Goal: Communication & Community: Answer question/provide support

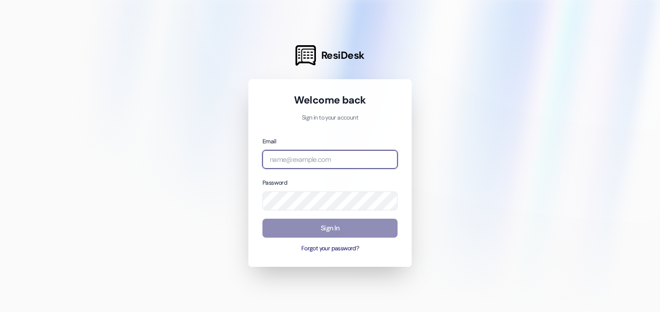
type input "[EMAIL_ADDRESS][DOMAIN_NAME]"
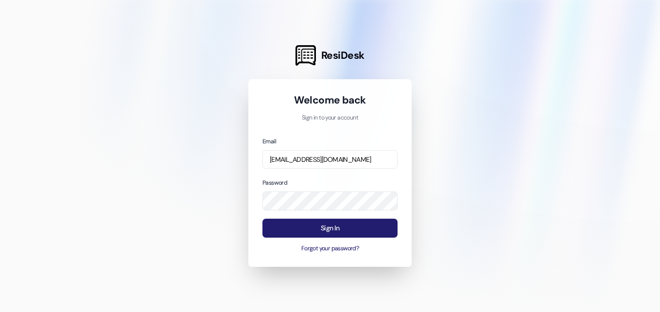
click at [315, 233] on button "Sign In" at bounding box center [329, 228] width 135 height 19
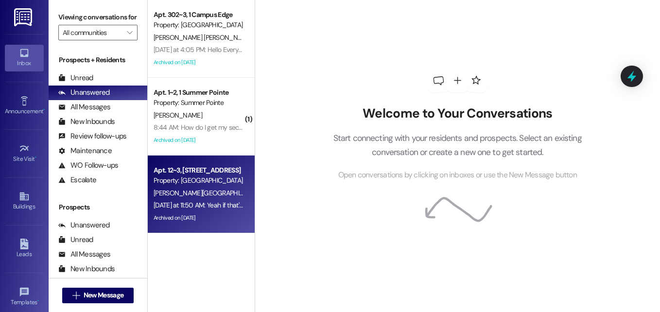
click at [190, 195] on div "[PERSON_NAME][GEOGRAPHIC_DATA]" at bounding box center [198, 193] width 92 height 12
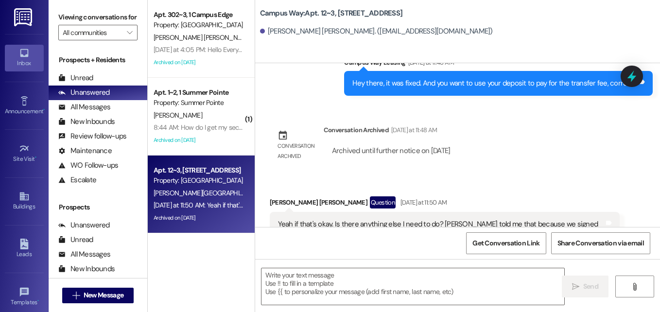
scroll to position [7278, 0]
click at [381, 284] on textarea at bounding box center [412, 286] width 303 height 36
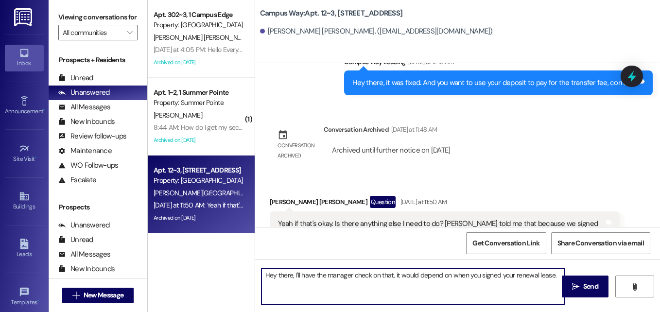
type textarea "Hey there, I'll have the manager check on that, it would depend on when you sig…"
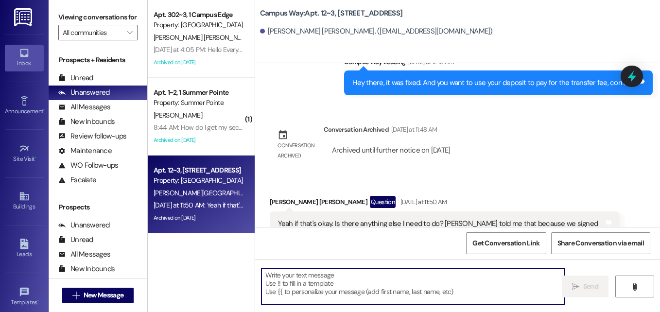
scroll to position [7278, 0]
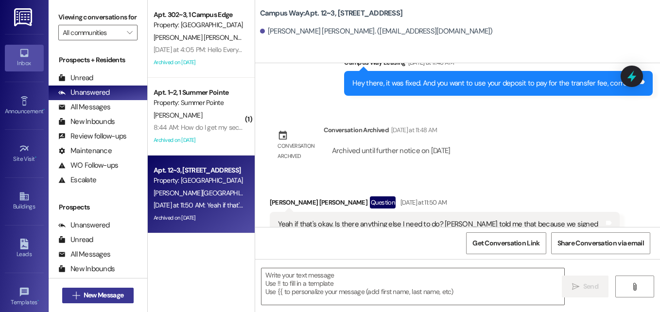
click at [97, 297] on span "New Message" at bounding box center [104, 295] width 40 height 10
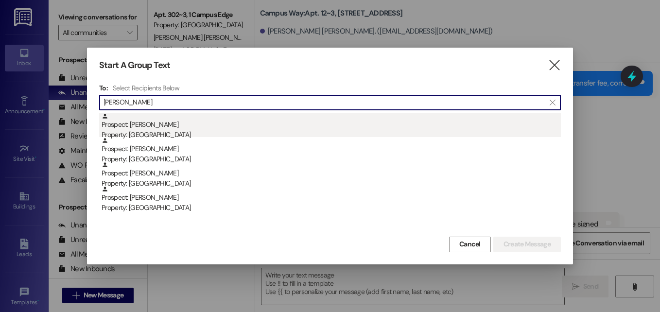
type input "[PERSON_NAME]"
click at [161, 126] on div "Prospect: [PERSON_NAME] Property: [GEOGRAPHIC_DATA]" at bounding box center [331, 127] width 459 height 28
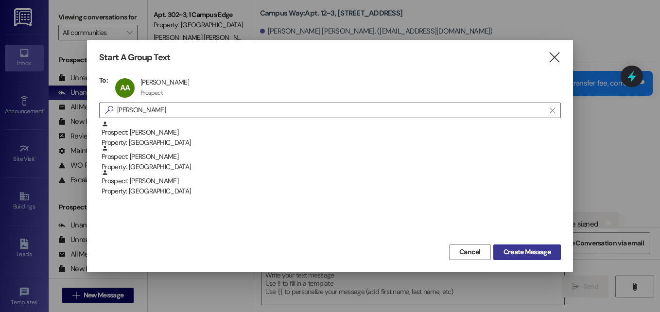
click at [519, 256] on span "Create Message" at bounding box center [526, 252] width 47 height 10
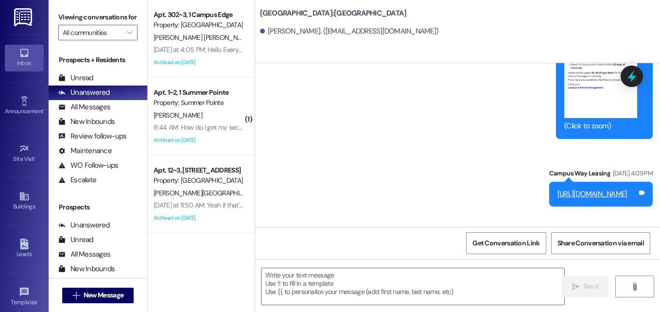
scroll to position [1830, 0]
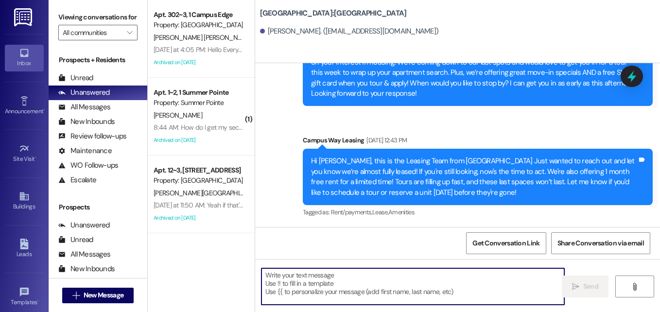
click at [329, 287] on textarea at bounding box center [412, 286] width 303 height 36
paste textarea "Hi there, {{first_name}}! Are you still looking for shared student housing? We …"
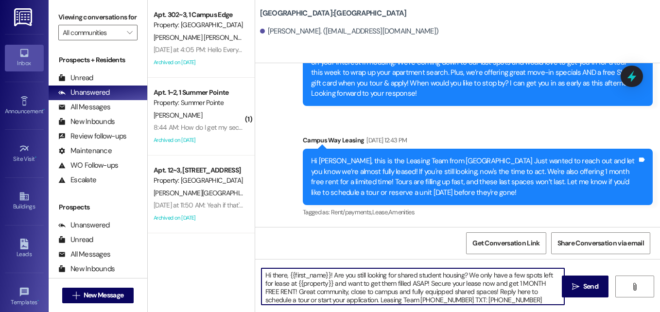
scroll to position [2, 0]
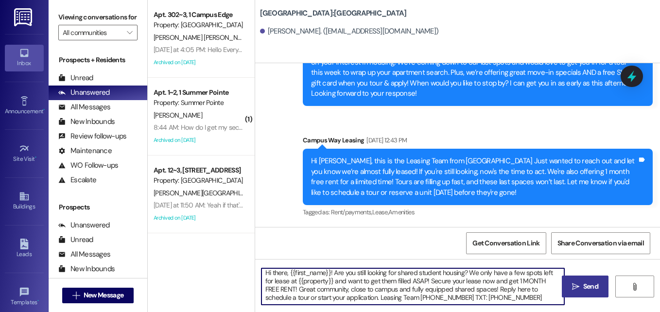
type textarea "Hi there, {{first_name}}! Are you still looking for shared student housing? We …"
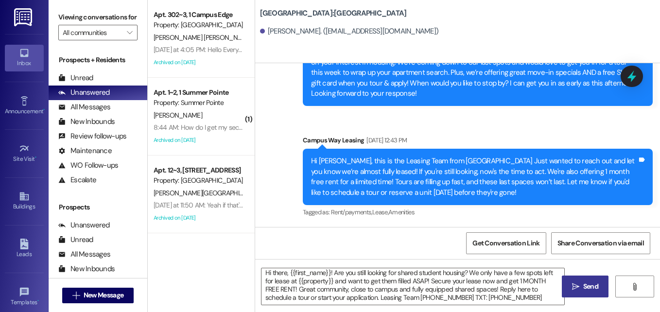
click at [581, 285] on span "Send" at bounding box center [590, 286] width 19 height 10
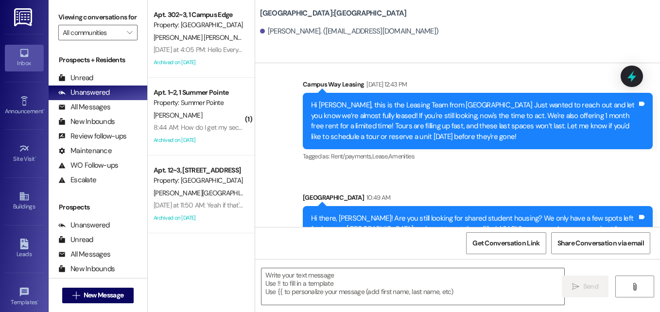
scroll to position [1930, 0]
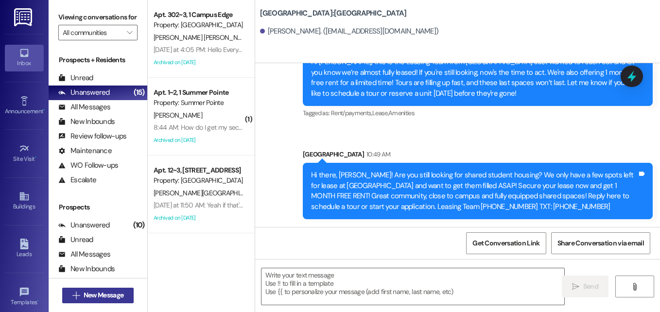
click at [114, 294] on span "New Message" at bounding box center [104, 295] width 40 height 10
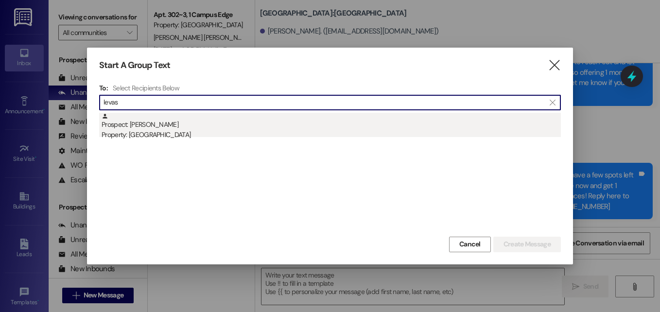
type input "levas"
click at [144, 124] on div "Prospect: [PERSON_NAME] Property: [GEOGRAPHIC_DATA]" at bounding box center [331, 127] width 459 height 28
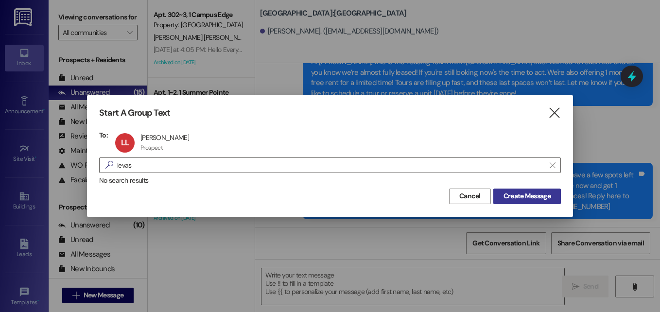
click at [518, 198] on span "Create Message" at bounding box center [526, 196] width 47 height 10
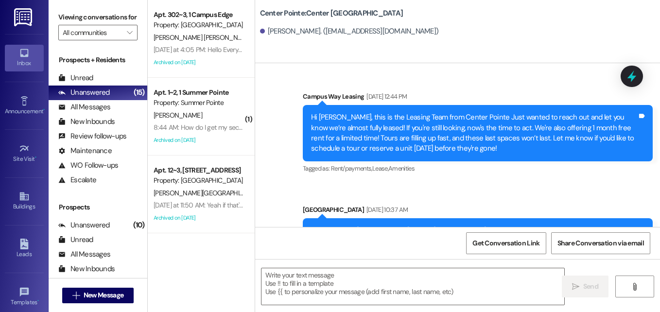
scroll to position [462, 0]
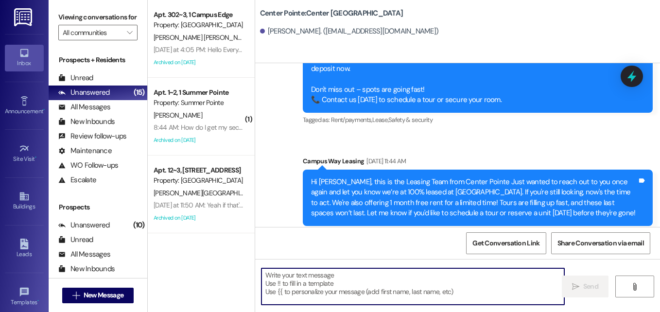
click at [341, 284] on textarea at bounding box center [412, 286] width 303 height 36
paste textarea "Hi there, {{first_name}}! Are you still looking for shared student housing? We …"
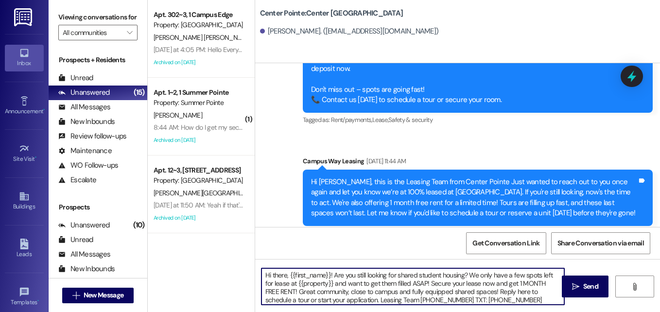
click at [468, 275] on textarea "Hi there, {{first_name}}! Are you still looking for shared student housing? We …" at bounding box center [412, 286] width 303 height 36
drag, startPoint x: 420, startPoint y: 284, endPoint x: 455, endPoint y: 281, distance: 35.1
click at [455, 281] on textarea "Hi there, {{first_name}}! Are you still looking for shared student housing? We …" at bounding box center [412, 286] width 303 height 36
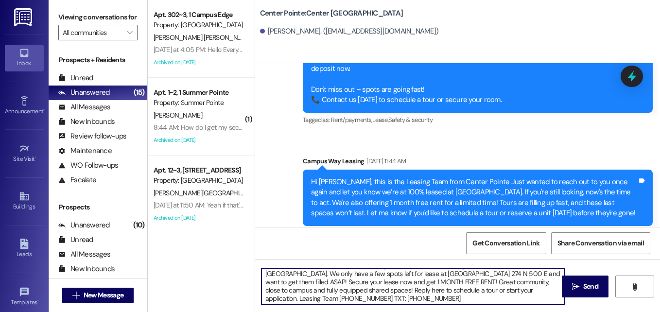
scroll to position [11, 0]
type textarea "Hi there, {{first_name}}! Are you still looking for shared student housing? We …"
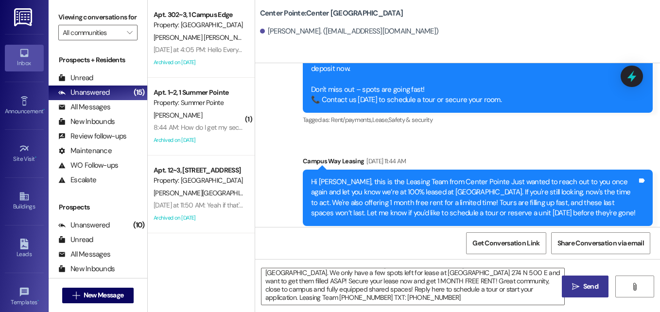
click at [576, 284] on icon "" at bounding box center [575, 287] width 7 height 8
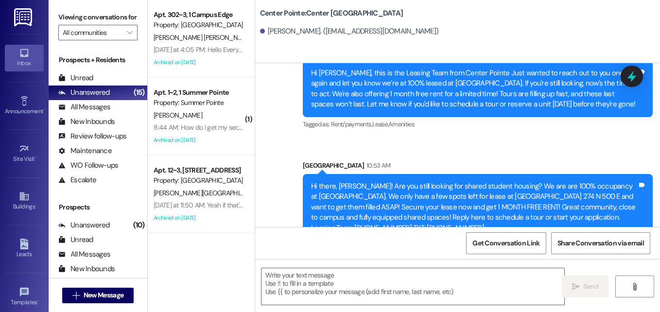
scroll to position [572, 0]
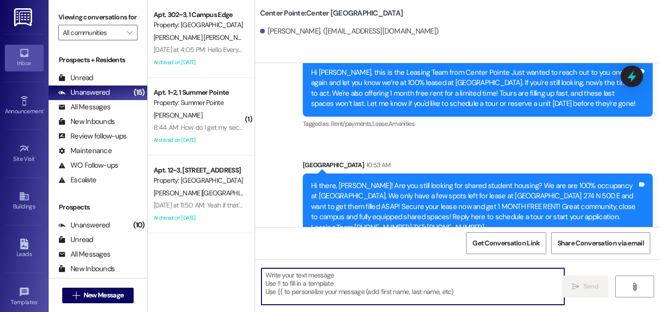
click at [323, 284] on textarea at bounding box center [412, 286] width 303 height 36
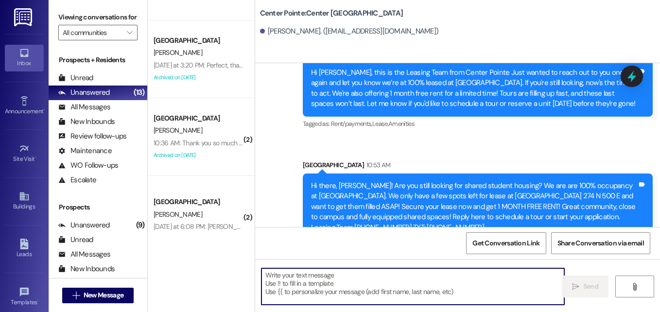
scroll to position [291, 0]
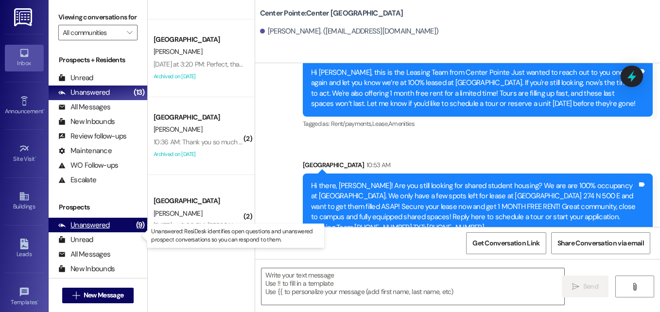
click at [83, 230] on div "Unanswered" at bounding box center [83, 225] width 51 height 10
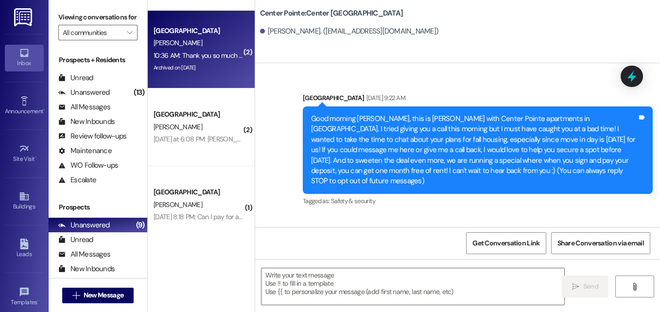
scroll to position [146, 0]
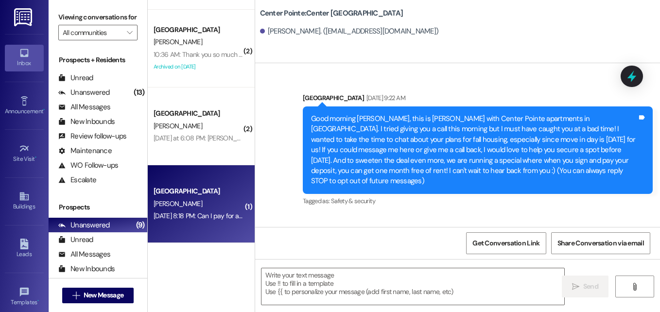
click at [210, 204] on div "[PERSON_NAME]" at bounding box center [198, 204] width 92 height 12
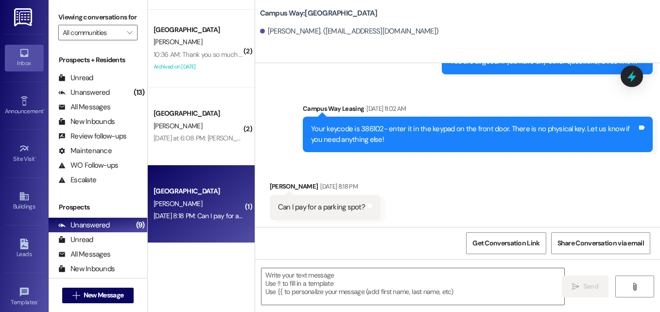
scroll to position [827, 0]
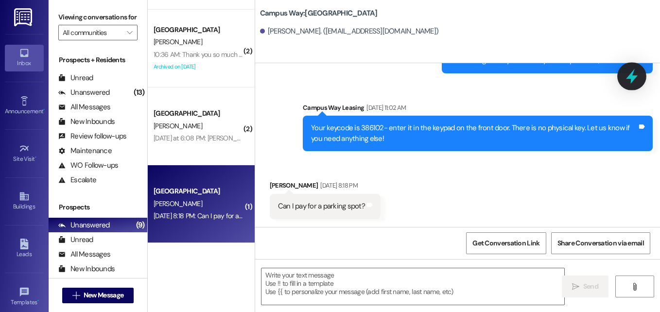
click at [625, 74] on icon at bounding box center [631, 76] width 17 height 17
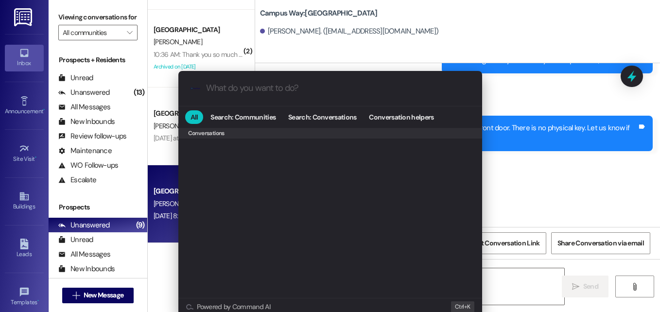
scroll to position [424, 0]
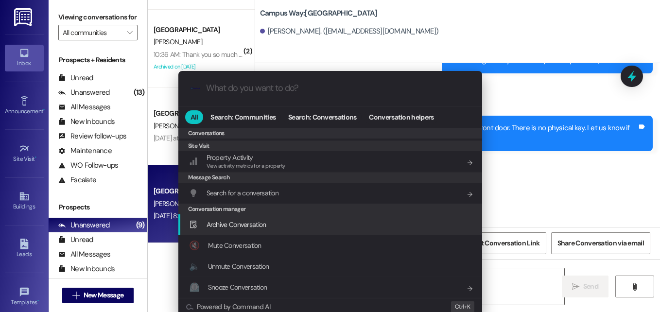
click at [249, 222] on span "Archive Conversation" at bounding box center [236, 224] width 60 height 9
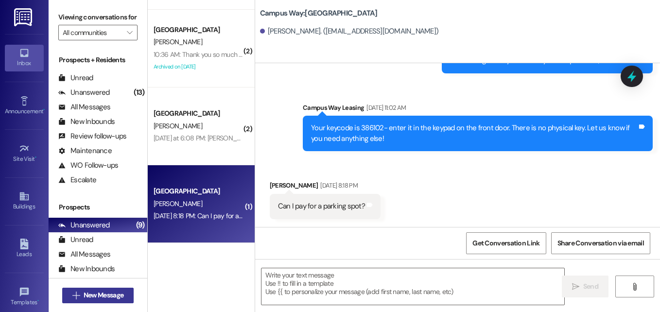
click at [99, 297] on span "New Message" at bounding box center [104, 295] width 40 height 10
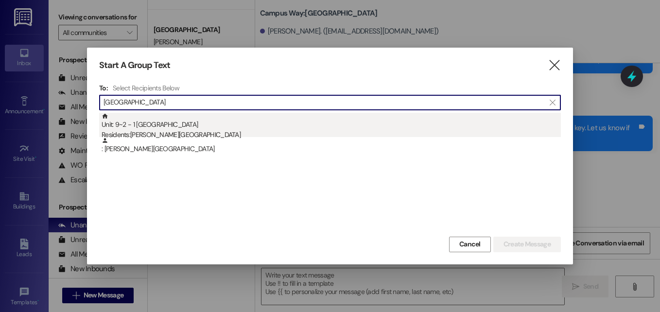
type input "[GEOGRAPHIC_DATA]"
click at [151, 136] on div "Residents: [PERSON_NAME][GEOGRAPHIC_DATA]" at bounding box center [331, 135] width 459 height 10
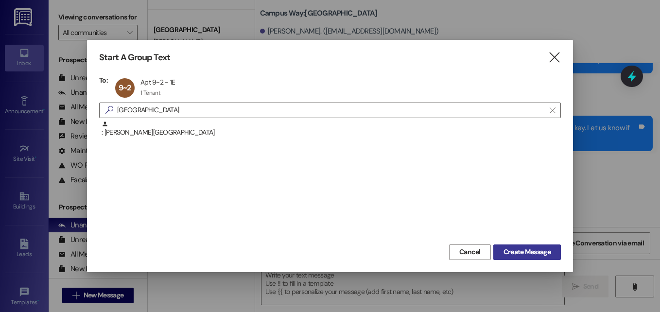
click at [520, 252] on span "Create Message" at bounding box center [526, 252] width 47 height 10
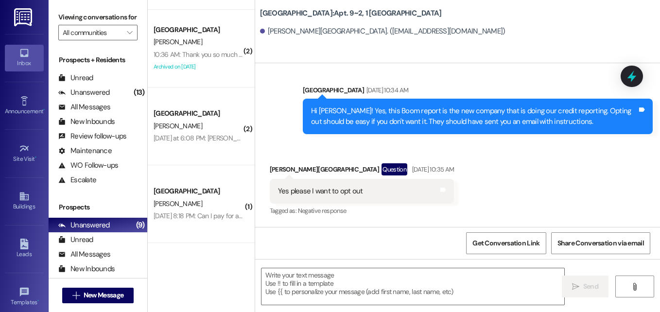
scroll to position [27978, 0]
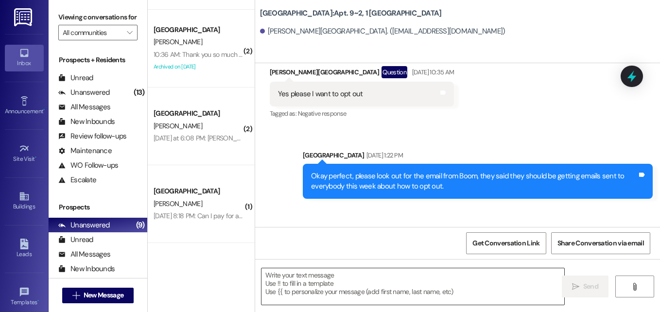
click at [383, 280] on textarea at bounding box center [412, 286] width 303 height 36
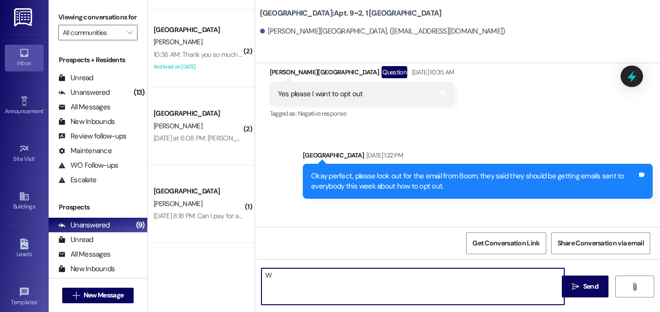
type textarea "W"
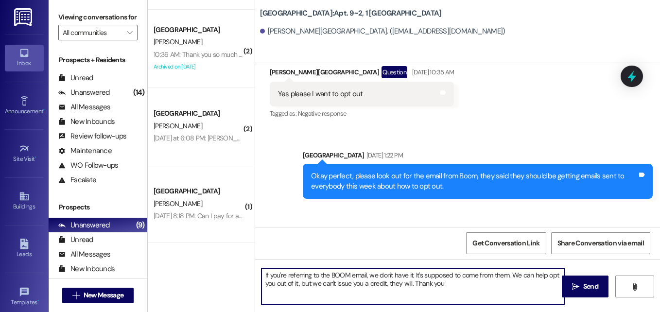
type textarea "If you're referring to the BOOM email, we don't have it. It's supposed to come …"
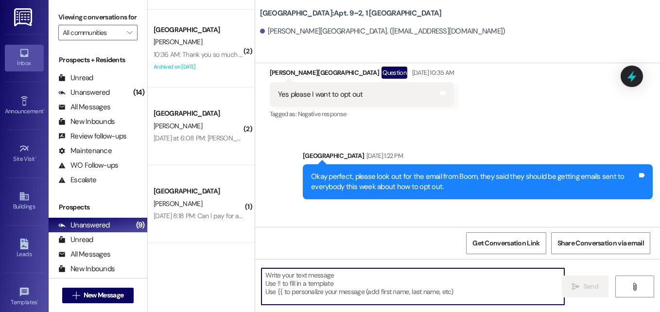
scroll to position [28055, 0]
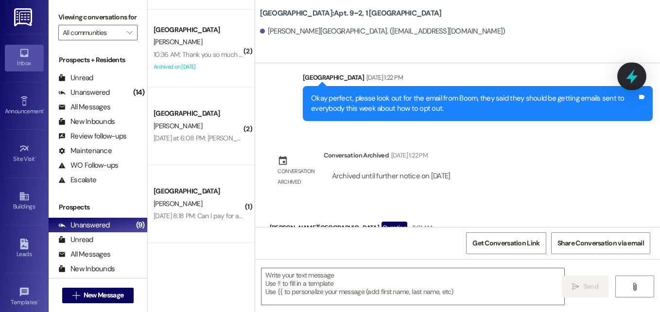
click at [628, 72] on icon at bounding box center [631, 76] width 17 height 17
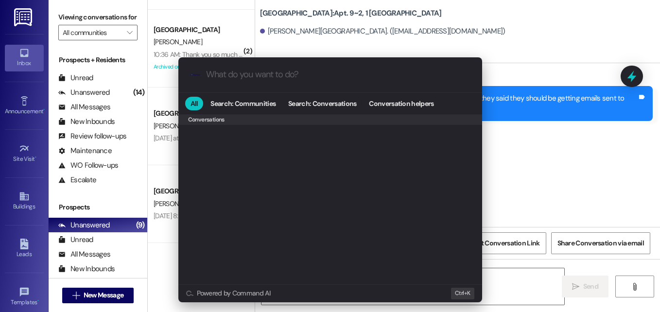
scroll to position [424, 0]
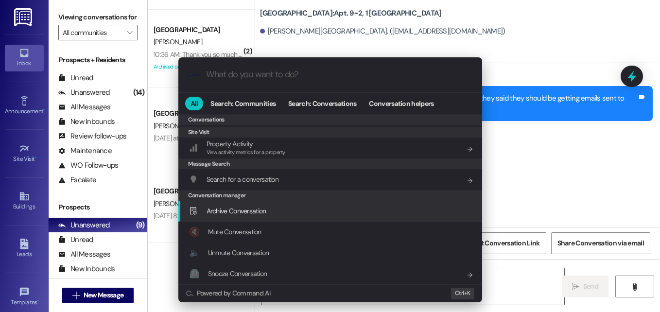
click at [258, 214] on span "Archive Conversation" at bounding box center [236, 210] width 60 height 9
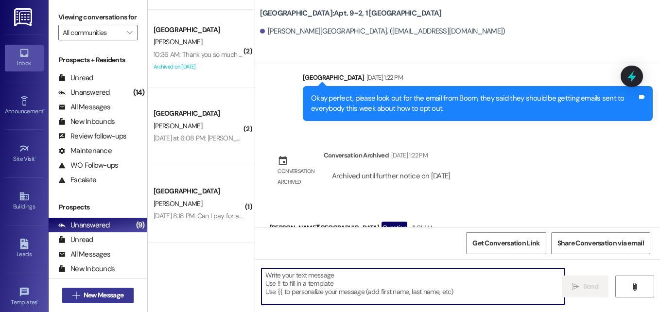
click at [89, 290] on span "New Message" at bounding box center [104, 295] width 40 height 10
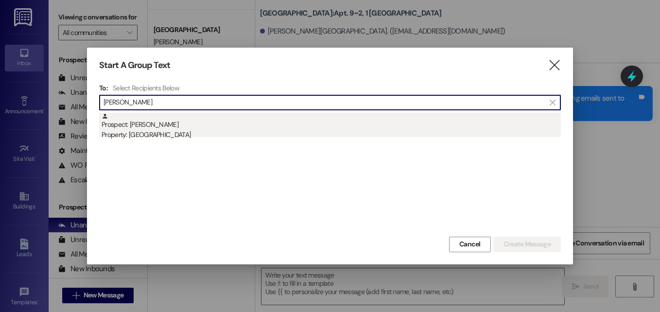
type input "[PERSON_NAME]"
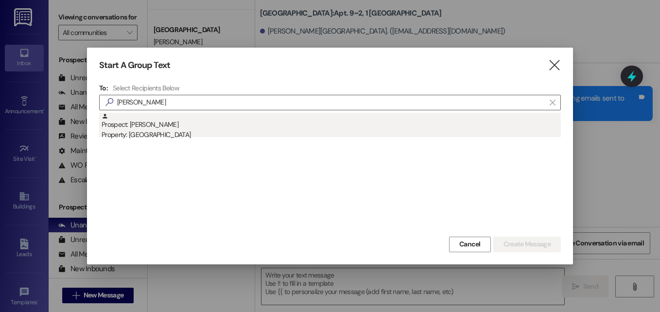
click at [163, 129] on div "Prospect: [PERSON_NAME] Property: [GEOGRAPHIC_DATA]" at bounding box center [331, 127] width 459 height 28
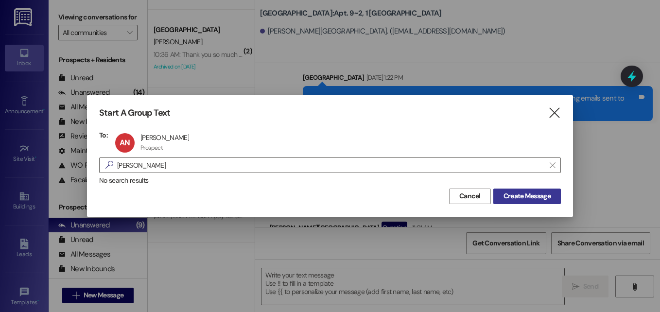
click at [527, 199] on span "Create Message" at bounding box center [526, 196] width 47 height 10
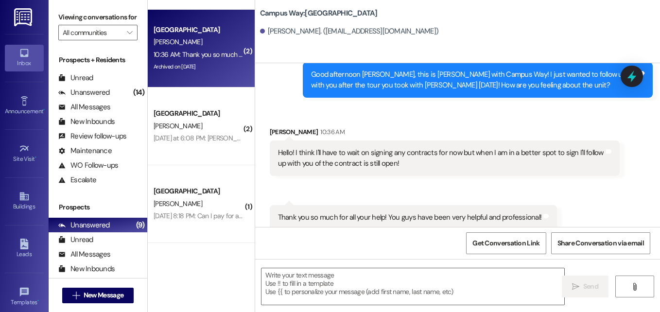
scroll to position [1442, 0]
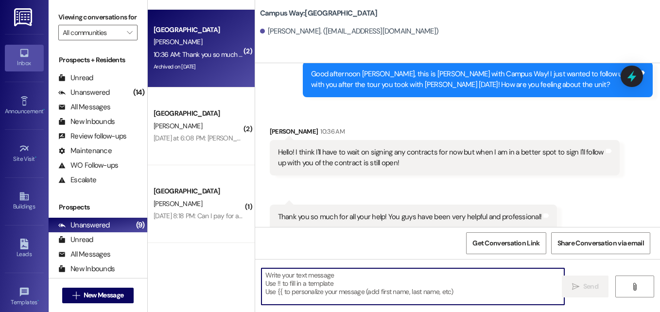
click at [415, 281] on textarea at bounding box center [412, 286] width 303 height 36
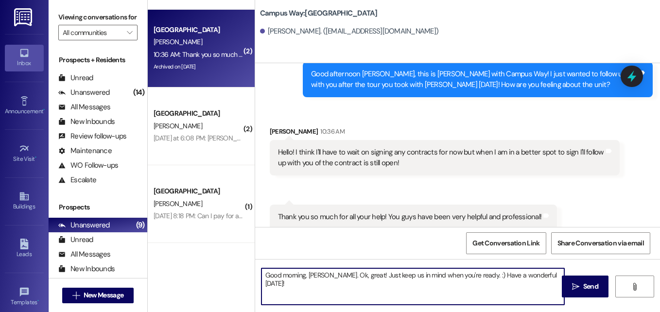
type textarea "Good morning, [PERSON_NAME]. Ok, great! Just keep us in mind when you're ready.…"
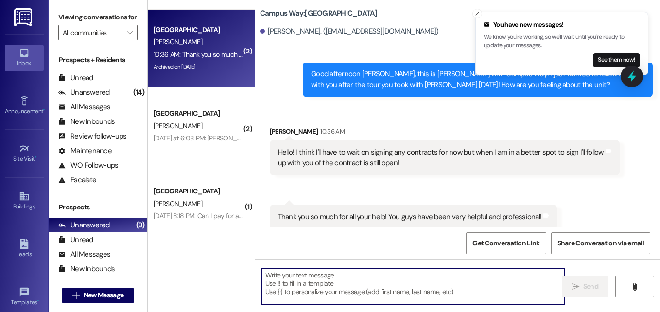
scroll to position [1442, 0]
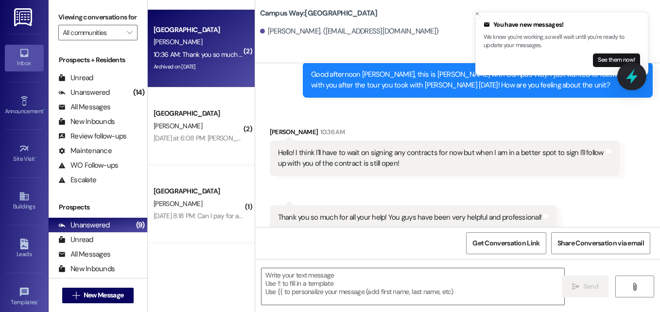
click at [633, 76] on icon at bounding box center [632, 76] width 12 height 15
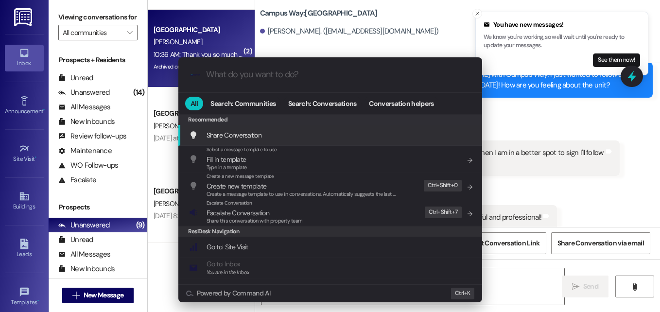
scroll to position [424, 0]
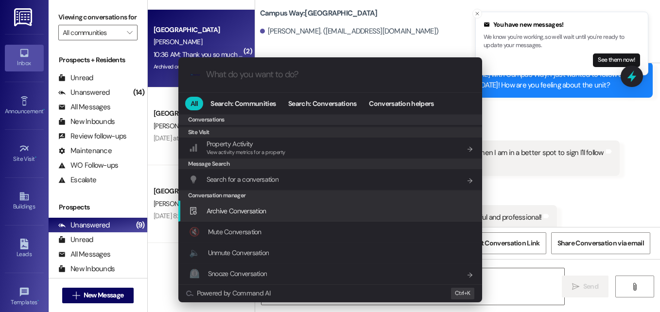
click at [243, 215] on span "Archive Conversation" at bounding box center [236, 210] width 60 height 9
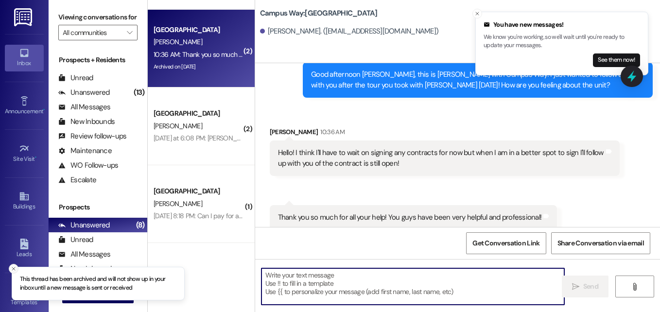
click at [13, 268] on line "Close toast" at bounding box center [13, 268] width 3 height 3
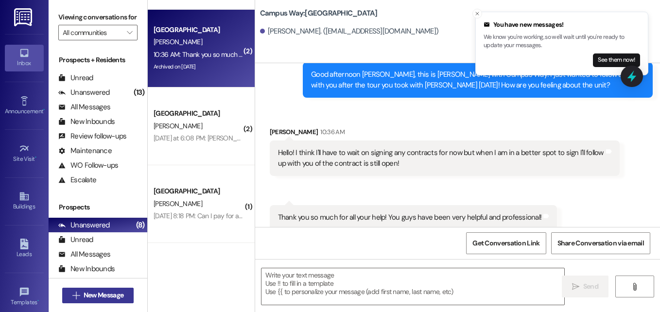
click at [82, 290] on span "New Message" at bounding box center [104, 295] width 44 height 10
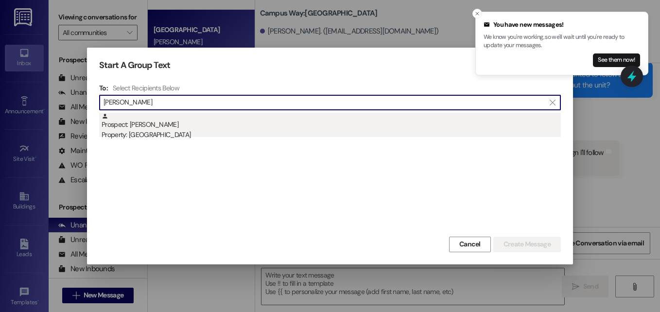
type input "[PERSON_NAME]"
click at [202, 124] on div "Prospect: [PERSON_NAME] Property: [GEOGRAPHIC_DATA]" at bounding box center [331, 127] width 459 height 28
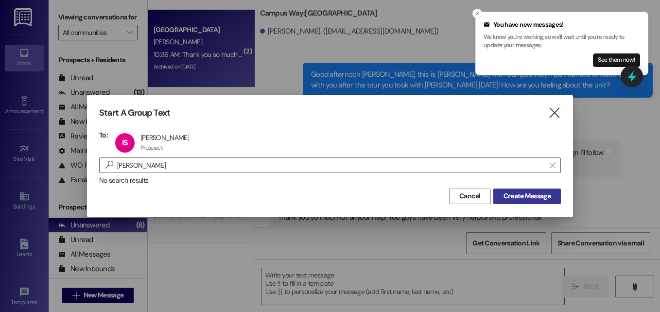
click at [528, 201] on span "Create Message" at bounding box center [526, 196] width 47 height 10
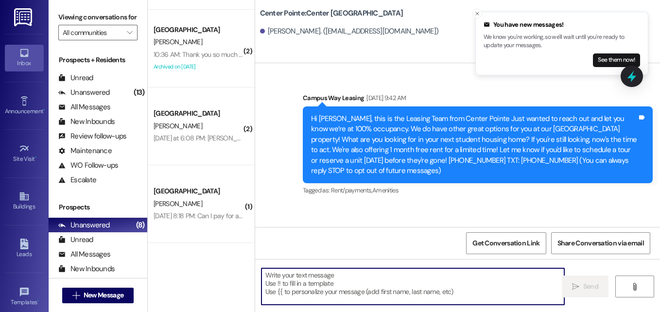
click at [368, 278] on textarea at bounding box center [412, 286] width 303 height 36
paste textarea "Hi there, [PERSON_NAME]! Are you still looking for shared student housing? We a…"
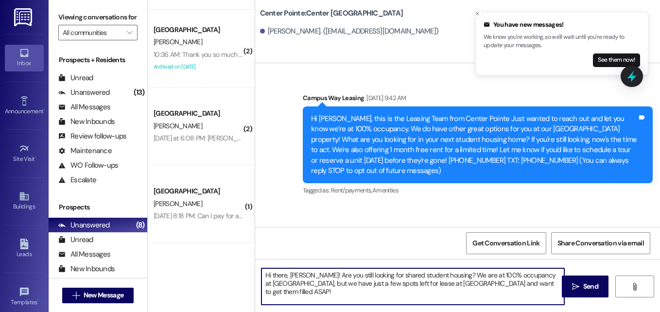
scroll to position [83, 0]
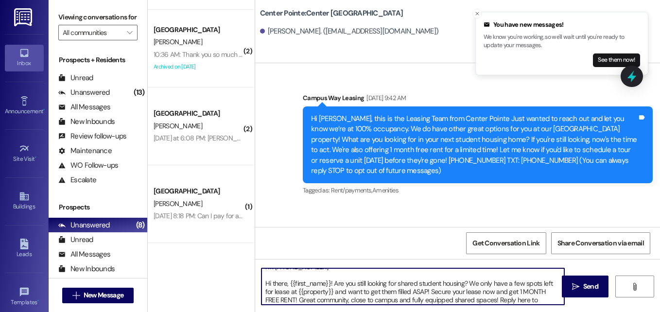
drag, startPoint x: 331, startPoint y: 284, endPoint x: 299, endPoint y: 282, distance: 32.1
click at [299, 282] on textarea "Hi there, [PERSON_NAME]! Are you still looking for shared student housing? We a…" at bounding box center [412, 286] width 303 height 36
type textarea "Hi there, [PERSON_NAME]! Are you still looking for shared student housing? We a…"
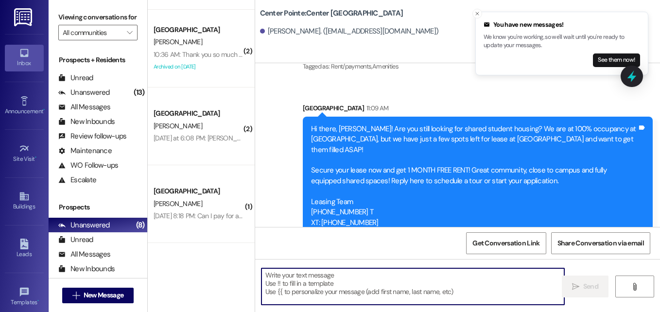
scroll to position [74, 0]
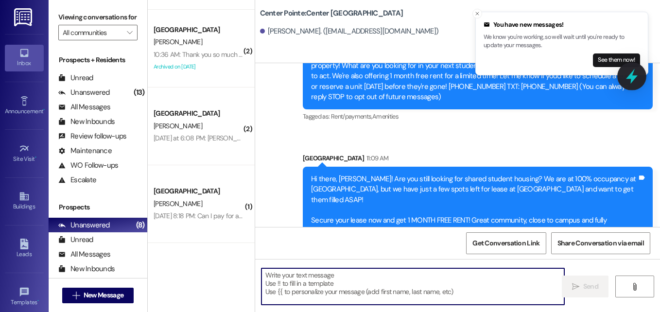
click at [629, 74] on icon at bounding box center [631, 76] width 17 height 17
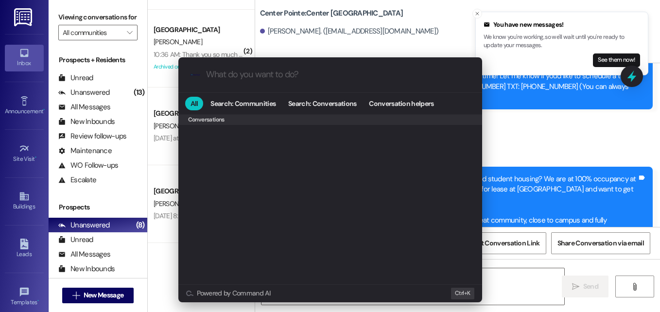
scroll to position [429, 0]
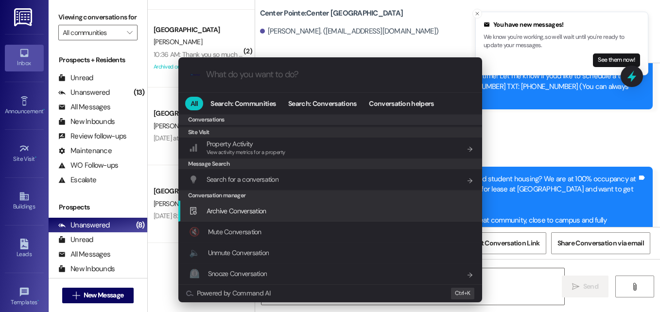
click at [243, 215] on span "Archive Conversation" at bounding box center [236, 210] width 60 height 9
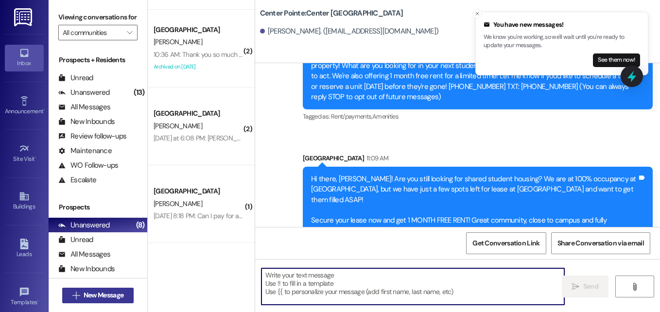
click at [100, 293] on span "New Message" at bounding box center [104, 295] width 40 height 10
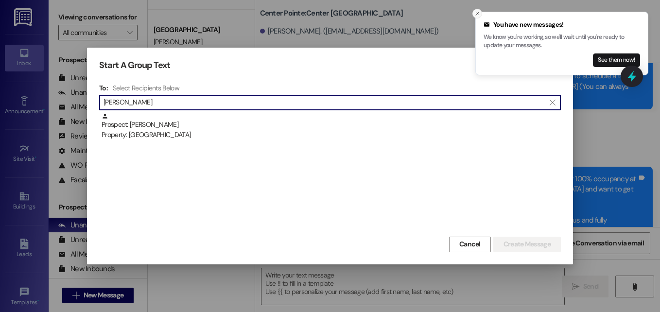
type input "[PERSON_NAME]"
click at [474, 14] on icon "Close toast" at bounding box center [477, 14] width 6 height 6
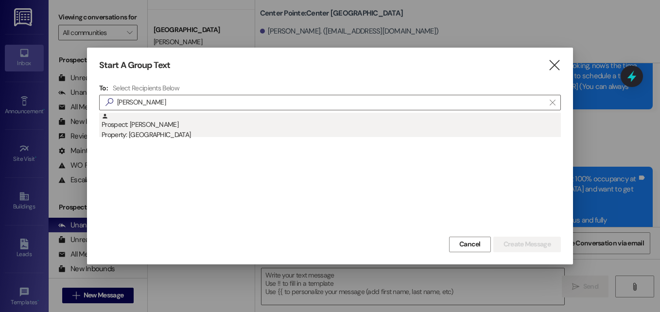
click at [133, 122] on div "Prospect: [PERSON_NAME] Property: Center Pointe" at bounding box center [331, 127] width 459 height 28
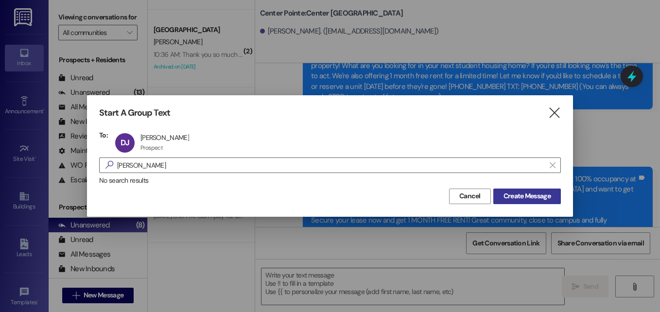
click at [508, 197] on span "Create Message" at bounding box center [526, 196] width 47 height 10
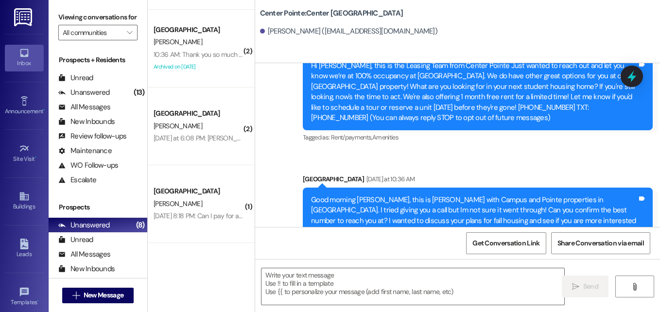
scroll to position [77, 0]
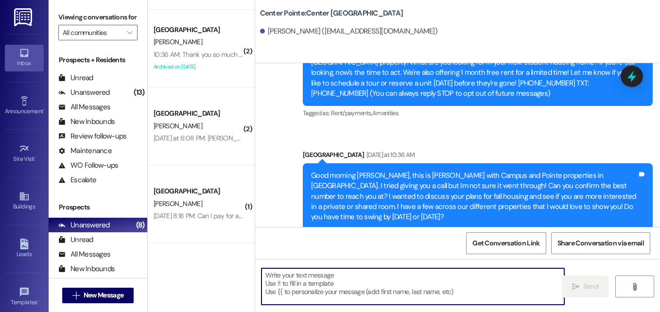
click at [389, 288] on textarea at bounding box center [412, 286] width 303 height 36
paste textarea "​Hi there, {{first_name}}! Are you still looking for shared student housing? We…"
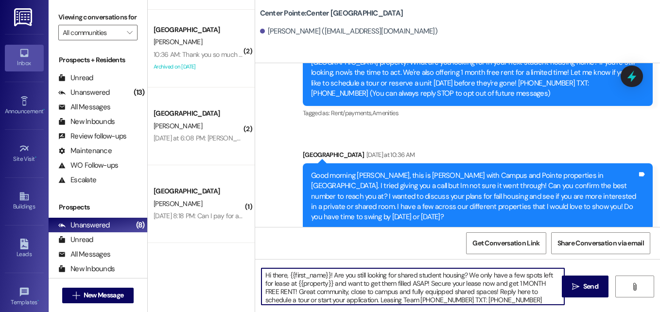
click at [331, 281] on textarea "​Hi there, {{first_name}}! Are you still looking for shared student housing? We…" at bounding box center [412, 286] width 303 height 36
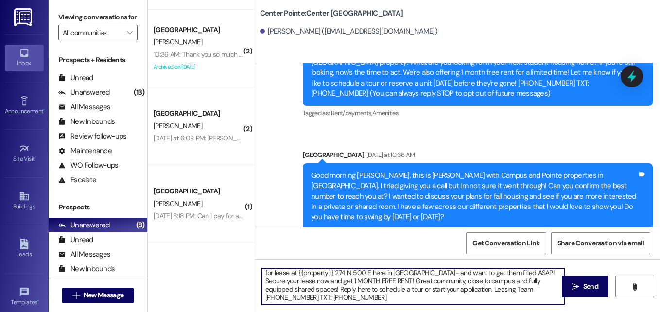
click at [476, 286] on textarea "​Hi there, {{first_name}}! Are you still looking for shared student housing? We…" at bounding box center [412, 286] width 303 height 36
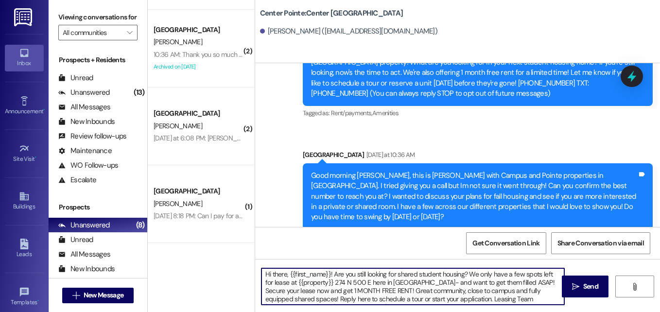
scroll to position [0, 0]
click at [415, 275] on textarea "​Hi there, {{first_name}}! Are you still looking for shared student housing? We…" at bounding box center [412, 286] width 303 height 36
drag, startPoint x: 331, startPoint y: 283, endPoint x: 295, endPoint y: 283, distance: 35.9
click at [295, 283] on textarea "​Hi there, {{first_name}}! Are you still looking for shared student housing? We…" at bounding box center [412, 286] width 303 height 36
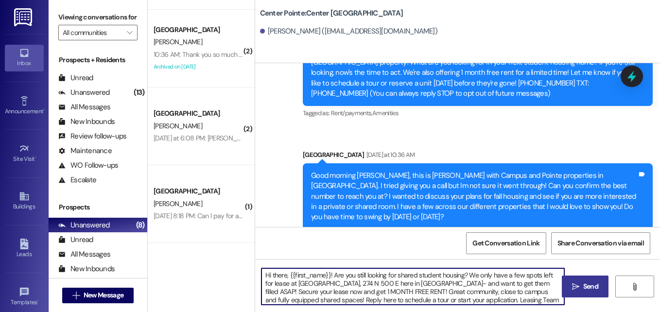
type textarea "​Hi there, {{first_name}}! Are you still looking for shared student housing? We…"
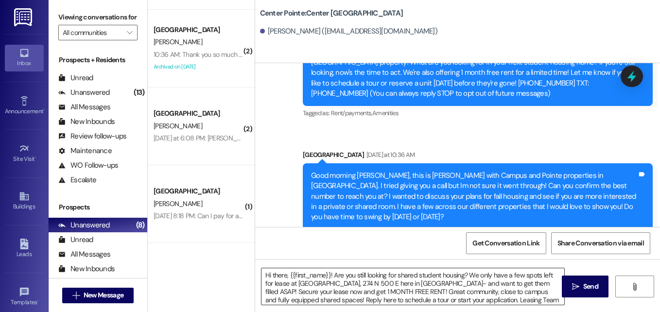
drag, startPoint x: 592, startPoint y: 284, endPoint x: 541, endPoint y: 284, distance: 51.0
click at [541, 284] on div "​Hi there, {{first_name}}! Are you still looking for shared student housing? We…" at bounding box center [457, 295] width 405 height 73
click at [586, 287] on span "Send" at bounding box center [590, 286] width 15 height 10
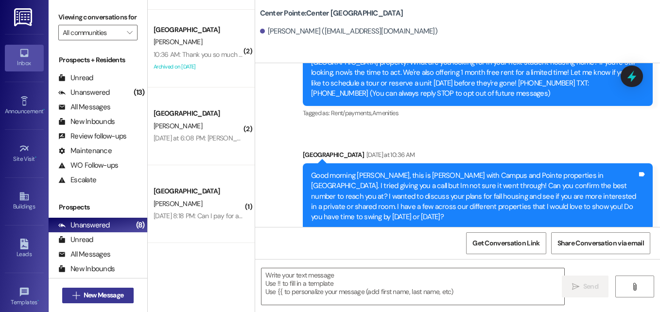
click at [116, 288] on button " New Message" at bounding box center [98, 296] width 72 height 16
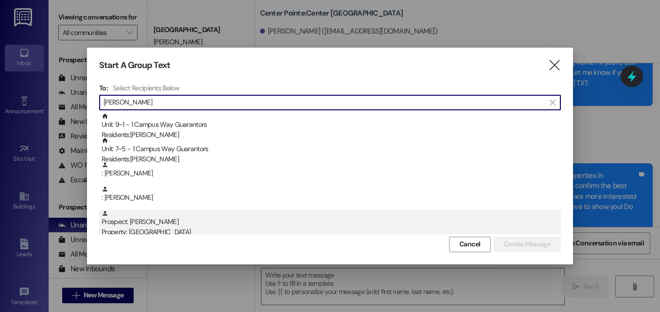
type input "[PERSON_NAME]"
click at [176, 224] on div "Prospect: [PERSON_NAME] Property: [GEOGRAPHIC_DATA]" at bounding box center [331, 224] width 459 height 28
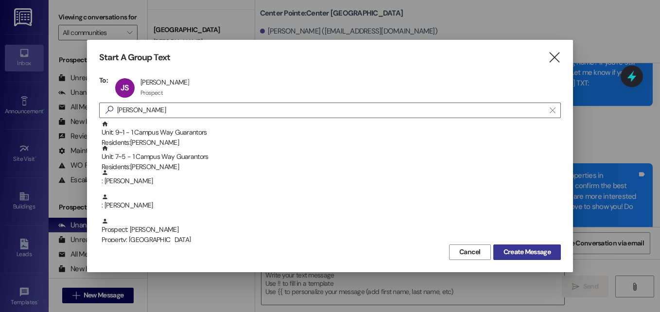
click at [526, 249] on span "Create Message" at bounding box center [526, 252] width 47 height 10
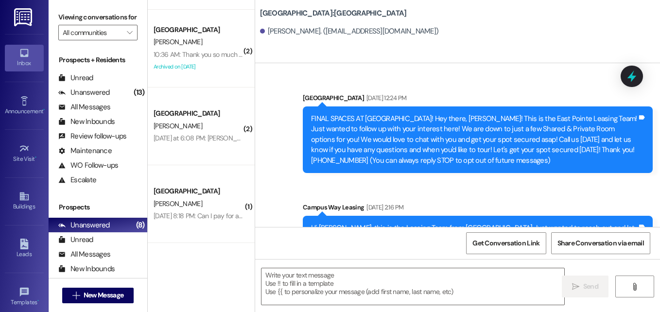
scroll to position [389, 0]
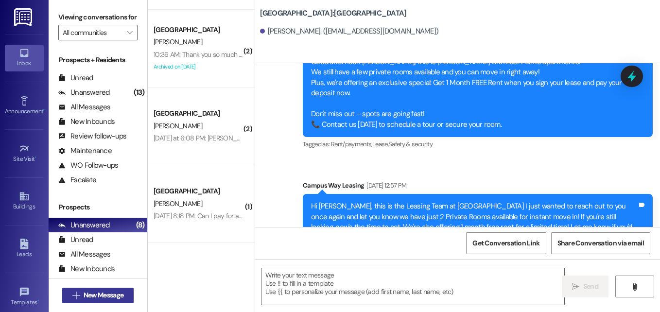
click at [121, 290] on span "New Message" at bounding box center [104, 295] width 40 height 10
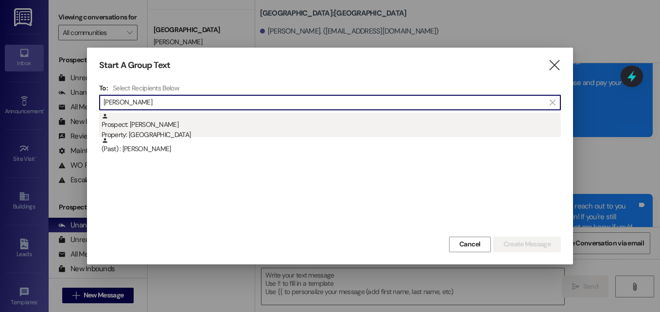
type input "[PERSON_NAME]"
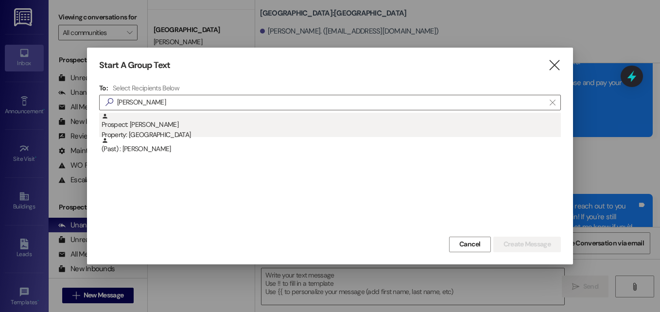
click at [128, 127] on div "Prospect: [PERSON_NAME] Property: Campus Edge" at bounding box center [331, 127] width 459 height 28
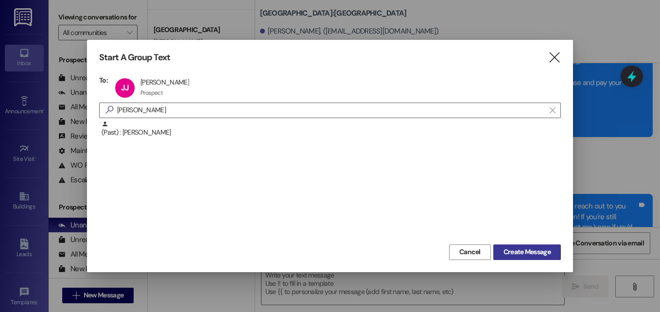
click at [508, 257] on span "Create Message" at bounding box center [526, 252] width 47 height 10
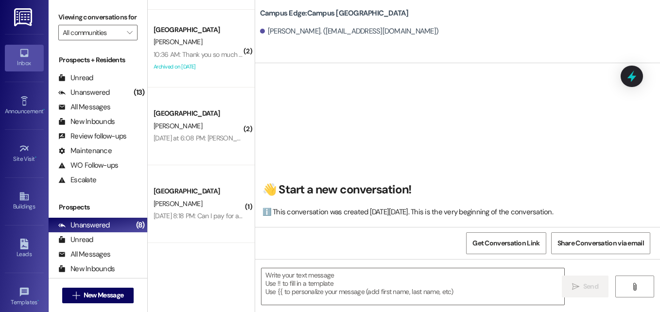
scroll to position [0, 0]
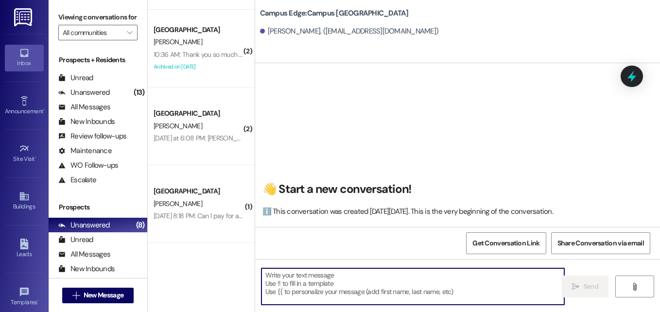
click at [366, 275] on textarea at bounding box center [412, 286] width 303 height 36
paste textarea "​Hi there, {{first_name}}! Are you still looking for shared student housing? We…"
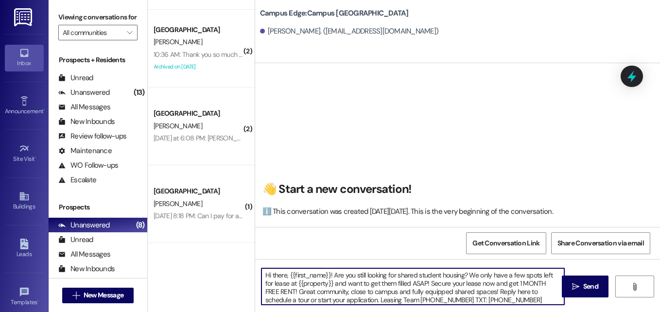
drag, startPoint x: 469, startPoint y: 274, endPoint x: 500, endPoint y: 277, distance: 31.7
click at [500, 277] on textarea "​Hi there, {{first_name}}! Are you still looking for shared student housing? We…" at bounding box center [412, 286] width 303 height 36
click at [453, 285] on textarea "​Hi there, {{first_name}}! Are you still looking for shared student housing? I …" at bounding box center [412, 286] width 303 height 36
drag, startPoint x: 299, startPoint y: 291, endPoint x: 261, endPoint y: 290, distance: 38.4
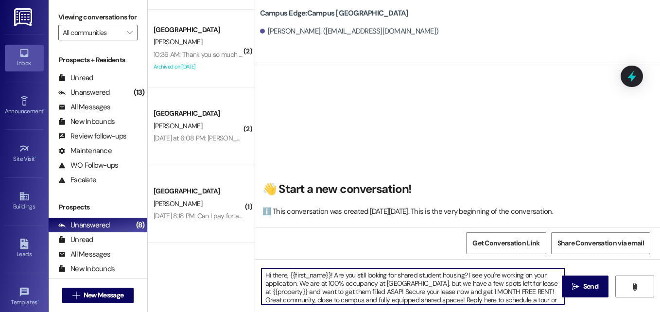
click at [261, 290] on textarea "​Hi there, {{first_name}}! Are you still looking for shared student housing? I …" at bounding box center [412, 286] width 303 height 36
drag, startPoint x: 467, startPoint y: 272, endPoint x: 334, endPoint y: 273, distance: 133.1
click at [334, 273] on textarea "​Hi there, {{first_name}}! Are you still looking for shared student housing? I …" at bounding box center [412, 286] width 303 height 36
drag, startPoint x: 332, startPoint y: 284, endPoint x: 360, endPoint y: 283, distance: 27.7
click at [360, 283] on textarea "​Hi there, {{first_name}}! I see you're working on your application. We are at …" at bounding box center [412, 286] width 303 height 36
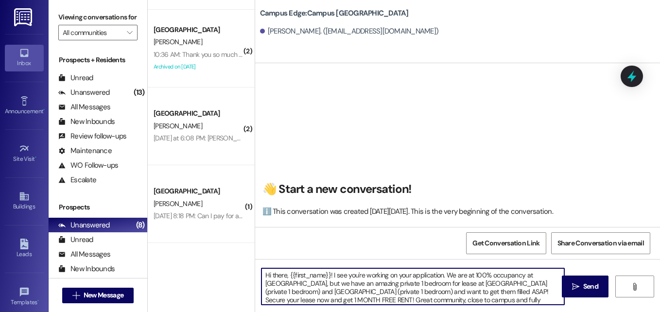
scroll to position [11, 0]
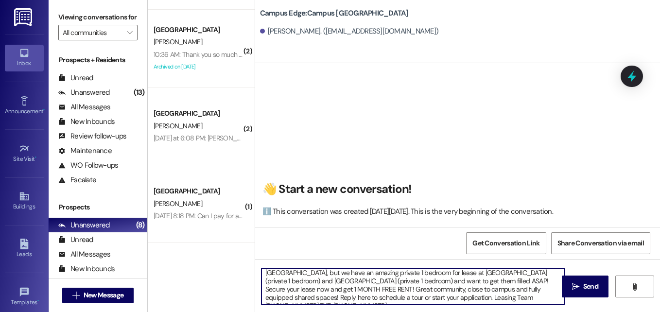
drag, startPoint x: 528, startPoint y: 282, endPoint x: 353, endPoint y: 279, distance: 175.8
click at [353, 279] on textarea "​Hi there, {{first_name}}! I see you're working on your application. We are at …" at bounding box center [412, 286] width 303 height 36
click at [279, 281] on textarea "​Hi there, {{first_name}}! I see you're working on your application. We are at …" at bounding box center [412, 286] width 303 height 36
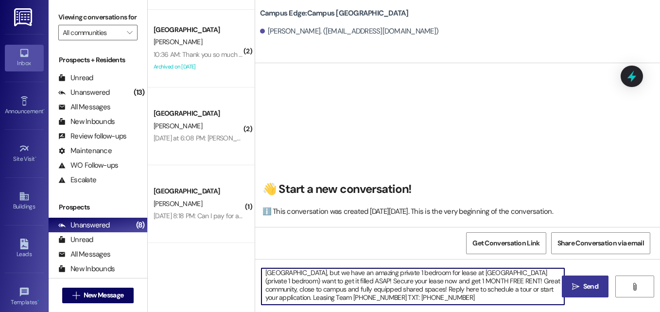
type textarea "​Hi there, {{first_name}}! I see you're working on your application. We are at …"
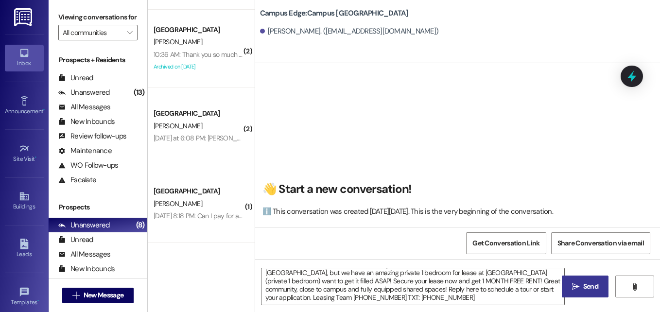
click at [576, 289] on icon "" at bounding box center [575, 287] width 7 height 8
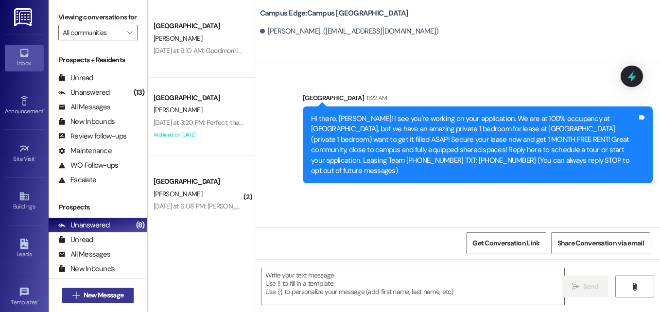
scroll to position [0, 0]
click at [94, 293] on span "New Message" at bounding box center [104, 295] width 40 height 10
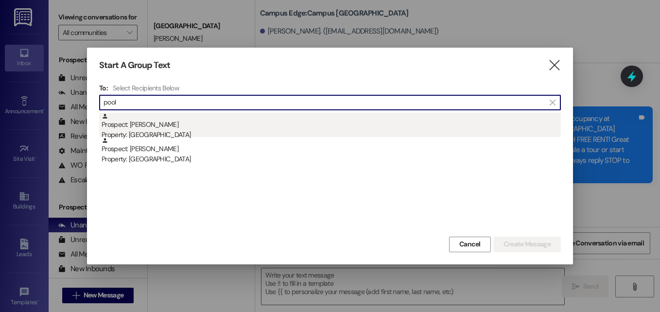
type input "pool"
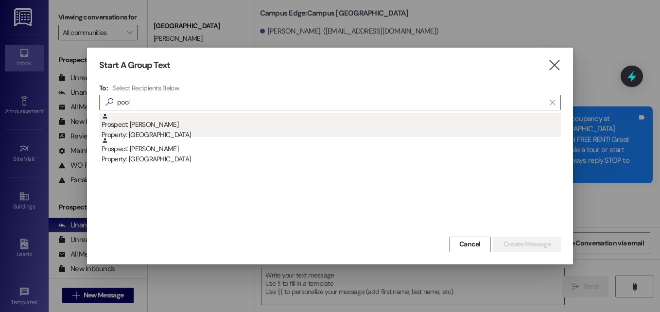
click at [166, 132] on div "Property: [GEOGRAPHIC_DATA]" at bounding box center [331, 135] width 459 height 10
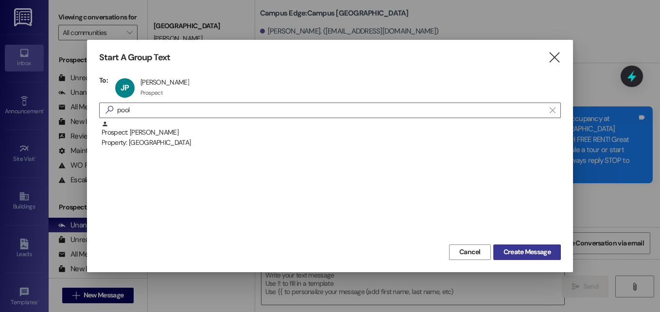
click at [503, 251] on span "Create Message" at bounding box center [526, 252] width 47 height 10
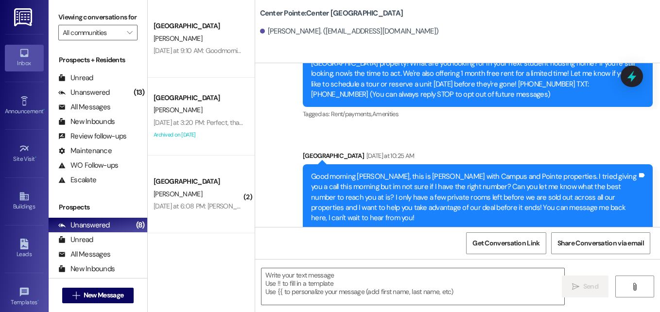
scroll to position [77, 0]
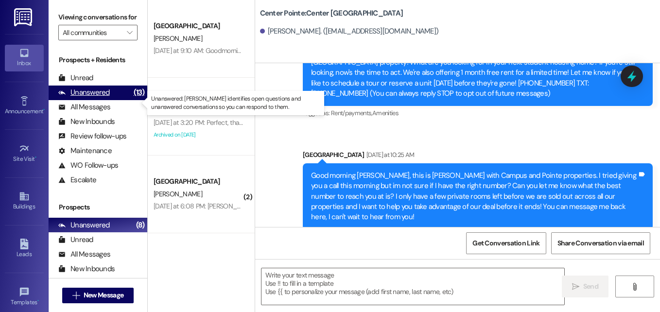
click at [83, 98] on div "Unanswered" at bounding box center [83, 92] width 51 height 10
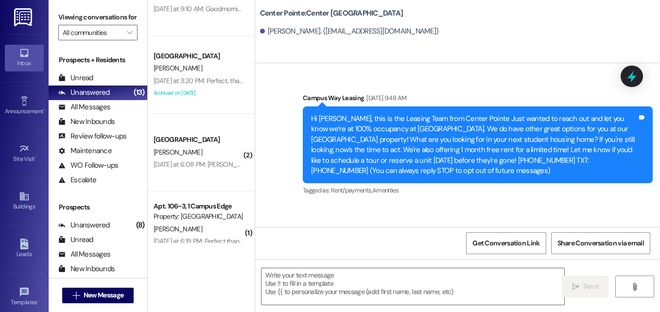
scroll to position [379, 0]
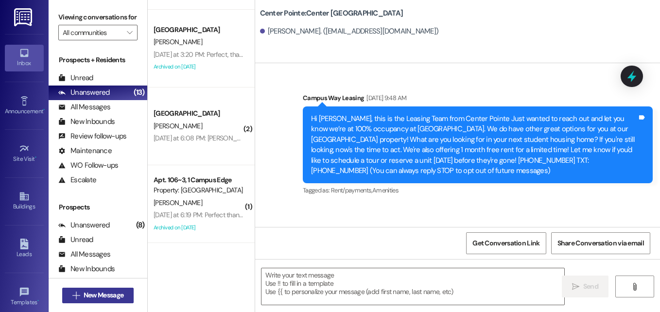
click at [104, 298] on span "New Message" at bounding box center [104, 295] width 40 height 10
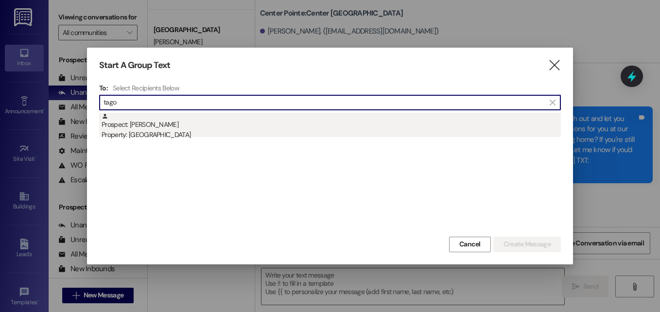
type input "tago"
click at [138, 122] on div "Prospect: [PERSON_NAME] Property: Campus Edge" at bounding box center [331, 127] width 459 height 28
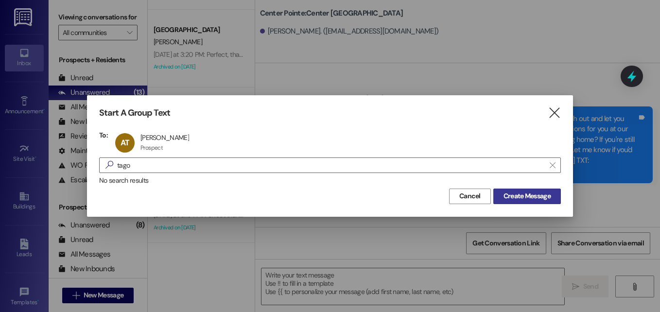
click at [498, 192] on button "Create Message" at bounding box center [527, 196] width 68 height 16
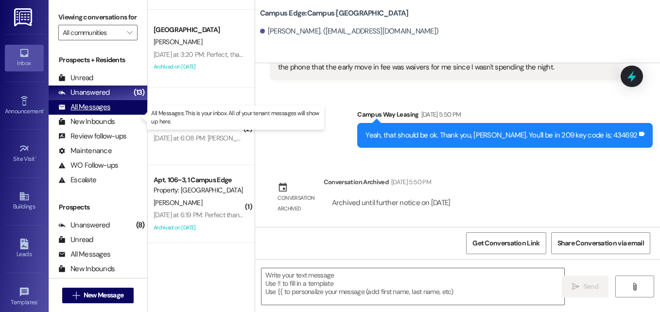
click at [87, 112] on div "All Messages" at bounding box center [84, 107] width 52 height 10
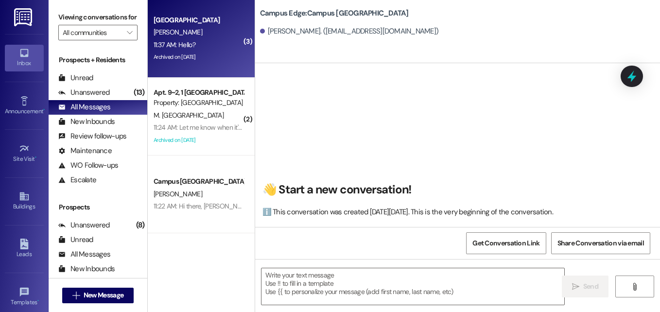
click at [178, 34] on div "[PERSON_NAME]" at bounding box center [198, 32] width 92 height 12
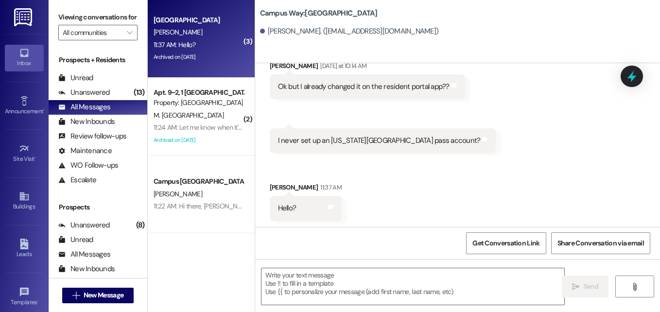
scroll to position [500, 0]
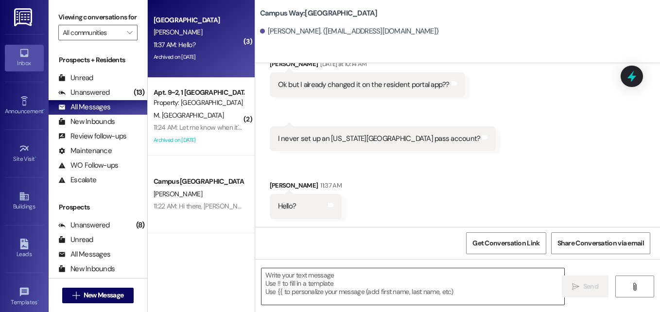
click at [397, 285] on textarea at bounding box center [412, 286] width 303 height 36
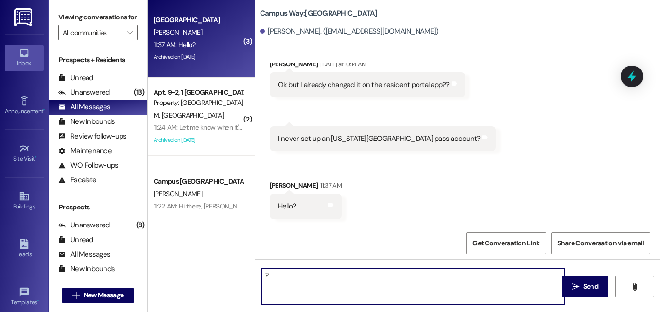
type textarea "?"
type textarea "Yes?"
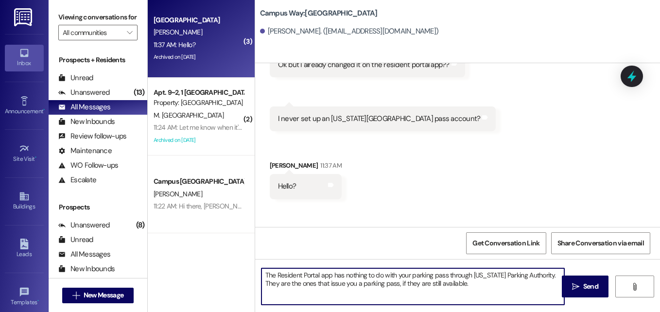
scroll to position [567, 0]
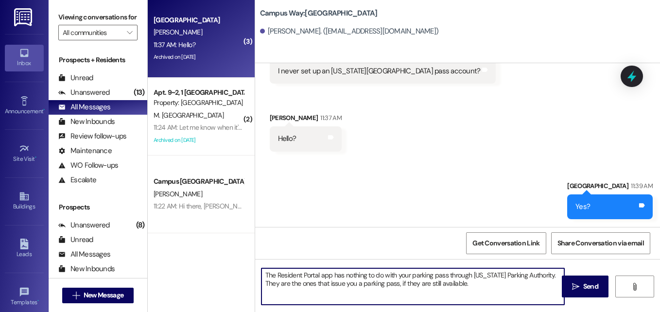
type textarea "The Resident Portal app has nothing to do with your parking pass through [US_ST…"
click at [87, 294] on span "New Message" at bounding box center [104, 295] width 40 height 10
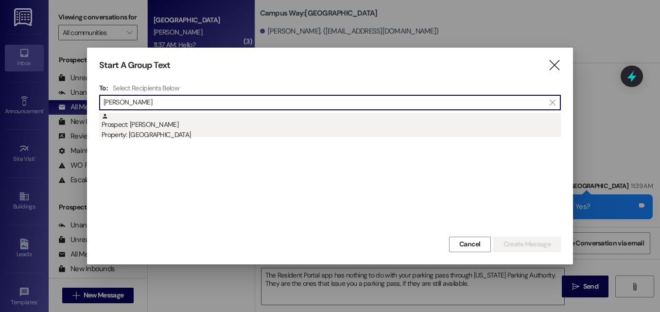
type input "[PERSON_NAME]"
click at [149, 134] on div "Property: [GEOGRAPHIC_DATA]" at bounding box center [331, 135] width 459 height 10
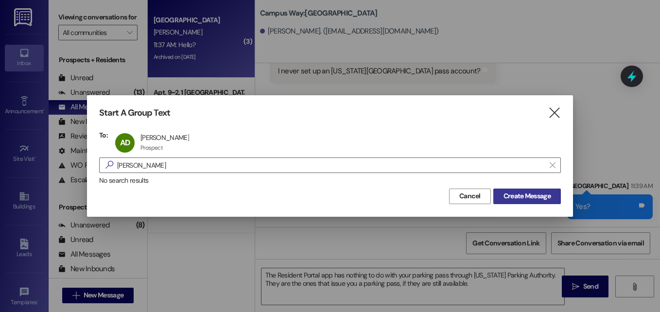
click at [519, 198] on span "Create Message" at bounding box center [526, 196] width 47 height 10
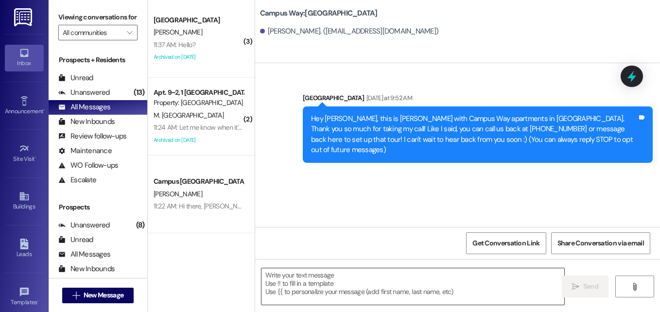
click at [323, 280] on textarea at bounding box center [412, 286] width 303 height 36
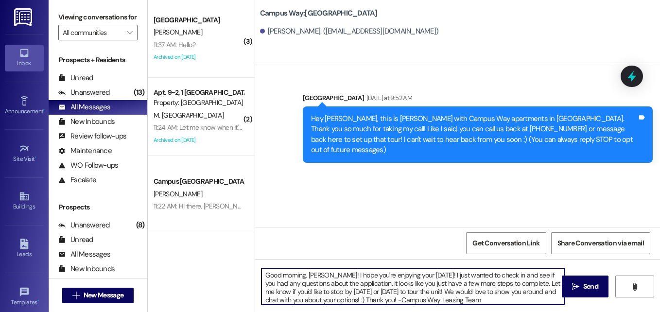
click at [326, 273] on textarea "Good morning, [PERSON_NAME]! I hope you're enjoying your [DATE]! I just wanted …" at bounding box center [412, 286] width 303 height 36
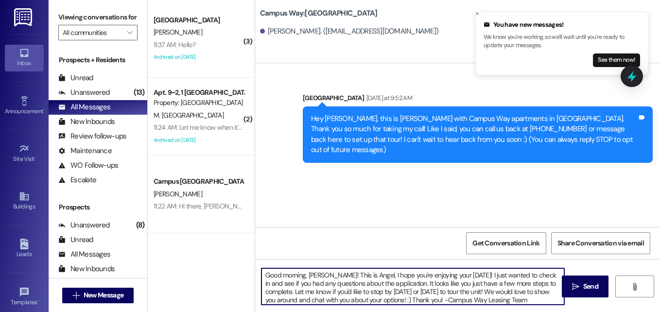
click at [425, 287] on textarea "Good morning, [PERSON_NAME]! This is Angel, I hope you're enjoying your [DATE]!…" at bounding box center [412, 286] width 303 height 36
click at [359, 275] on textarea "Good morning, [PERSON_NAME]! This is Angel, I hope you're enjoying your [DATE]!…" at bounding box center [412, 286] width 303 height 36
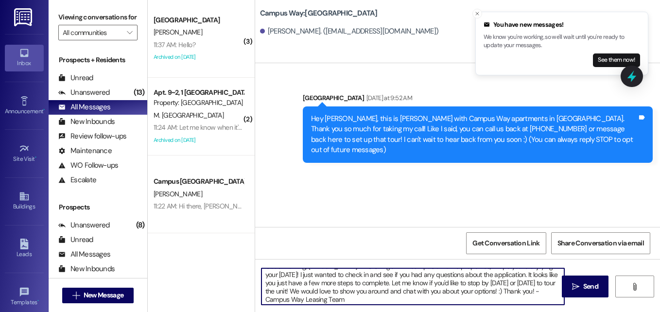
scroll to position [11, 0]
drag, startPoint x: 545, startPoint y: 290, endPoint x: 544, endPoint y: 297, distance: 6.8
click at [544, 297] on textarea "Good morning, [PERSON_NAME]! This is Angel with Campus & Pointe properties, I h…" at bounding box center [412, 286] width 303 height 36
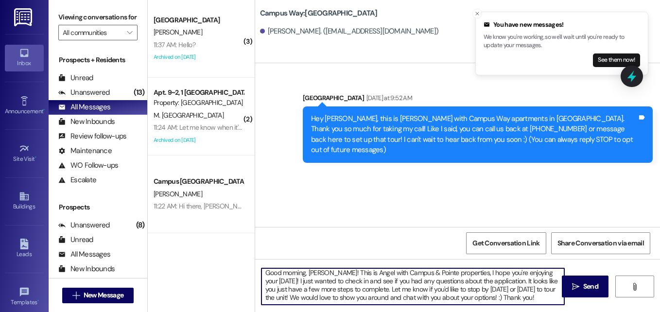
scroll to position [2, 0]
type textarea "Good morning, [PERSON_NAME]! This is Angel with Campus & Pointe properties, I h…"
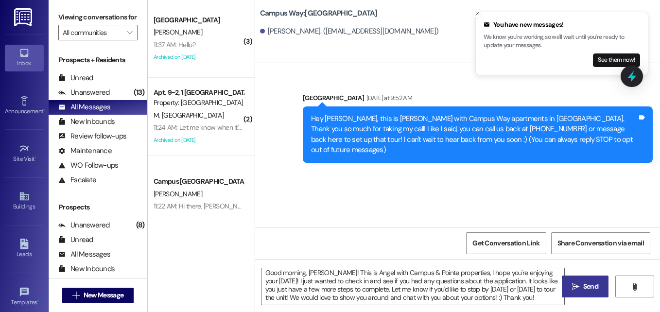
click at [584, 288] on span "Send" at bounding box center [590, 286] width 15 height 10
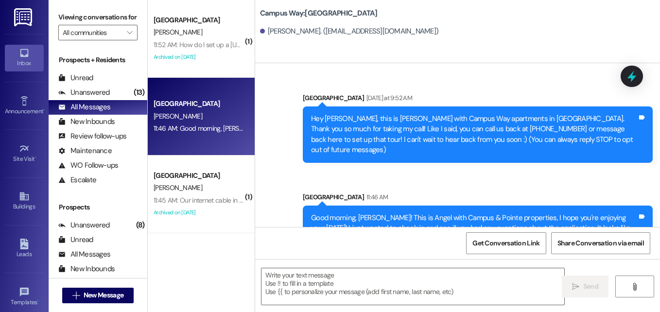
scroll to position [32, 0]
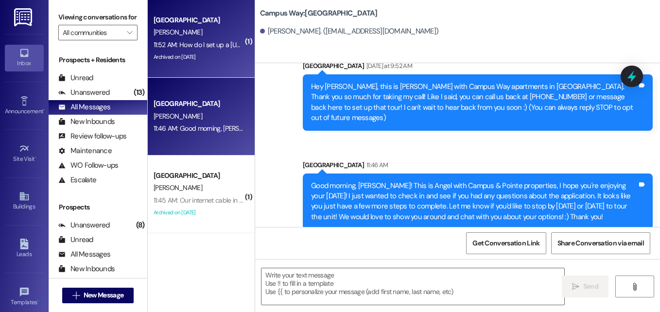
click at [215, 55] on div "Archived on [DATE]" at bounding box center [198, 57] width 92 height 12
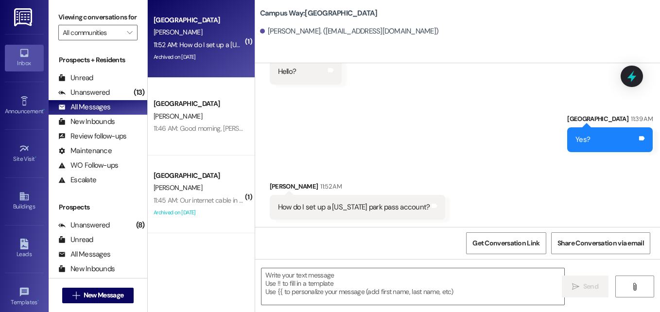
scroll to position [635, 0]
click at [422, 282] on textarea at bounding box center [412, 286] width 303 height 36
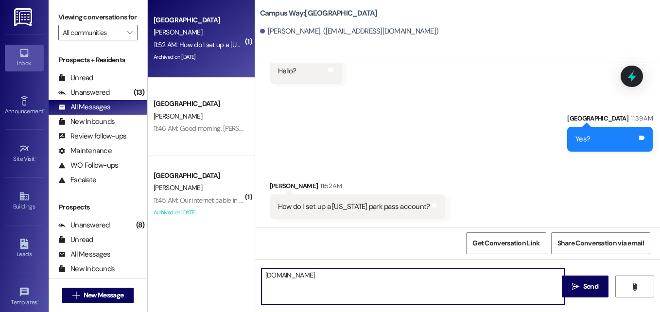
click at [267, 270] on textarea "[DOMAIN_NAME]" at bounding box center [412, 286] width 303 height 36
click at [422, 271] on textarea "You'll need to go to [DOMAIN_NAME]" at bounding box center [412, 286] width 303 height 36
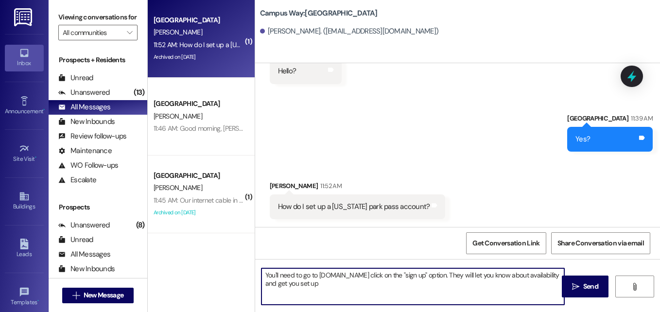
type textarea "You'll need to go to [DOMAIN_NAME] click on the "sign up" option. They will let…"
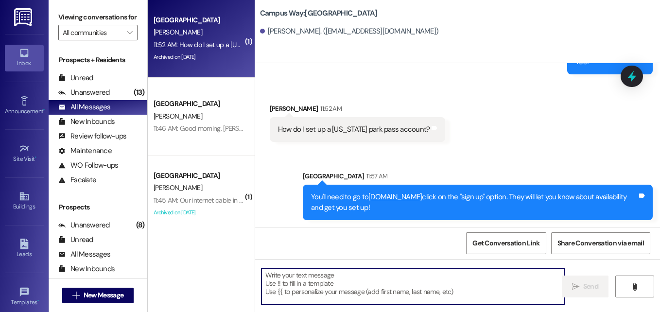
scroll to position [713, 0]
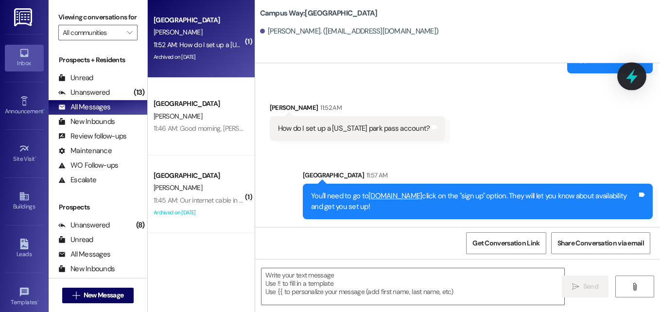
click at [635, 74] on icon at bounding box center [631, 76] width 17 height 17
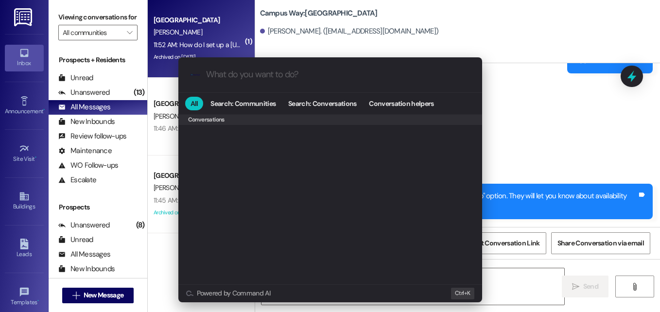
scroll to position [424, 0]
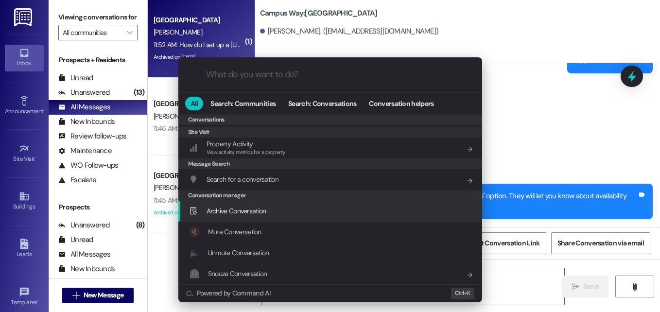
click at [251, 215] on span "Archive Conversation" at bounding box center [236, 210] width 60 height 9
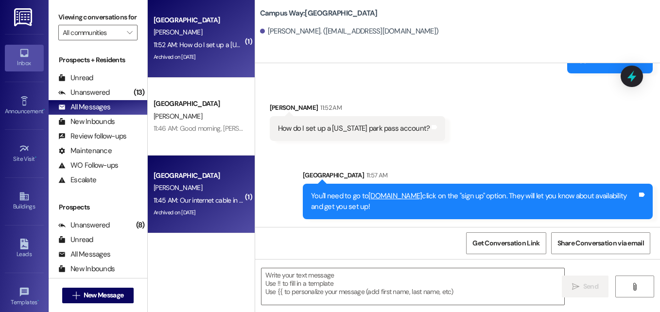
click at [191, 181] on div "[GEOGRAPHIC_DATA]" at bounding box center [198, 175] width 90 height 10
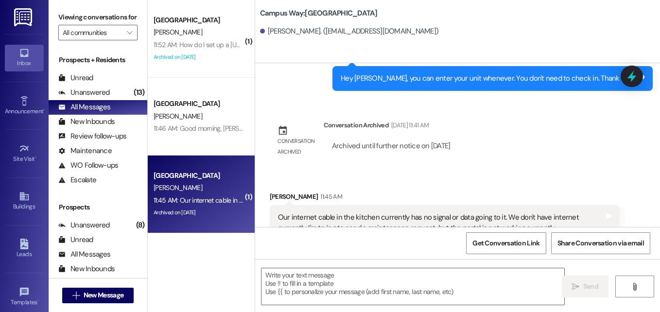
scroll to position [2258, 0]
click at [485, 290] on textarea at bounding box center [412, 286] width 303 height 36
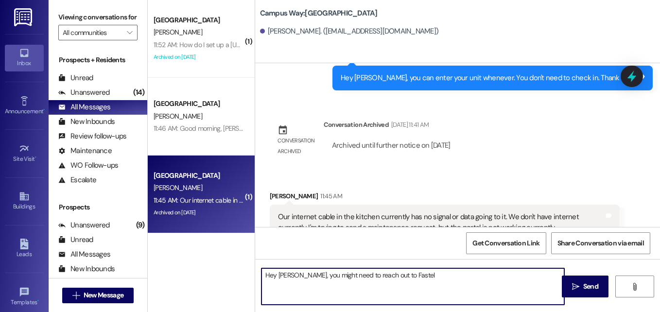
click at [311, 274] on textarea "Hey [PERSON_NAME], you might need to reach out to Fastel" at bounding box center [412, 286] width 303 height 36
click at [415, 275] on textarea "Hey [PERSON_NAME], you will need to reach out to Fastel" at bounding box center [412, 286] width 303 height 36
type textarea "Hey [PERSON_NAME], you will need to reach out to Fastel at [PHONE_NUMBER]"
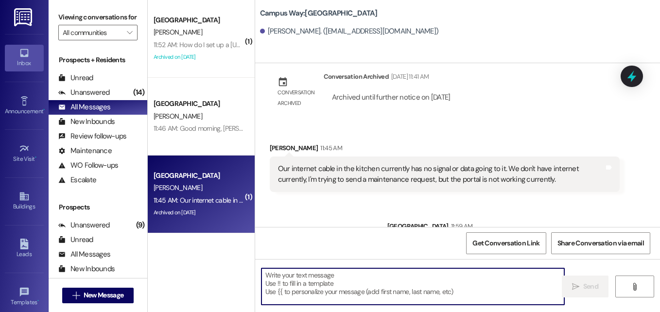
scroll to position [2326, 0]
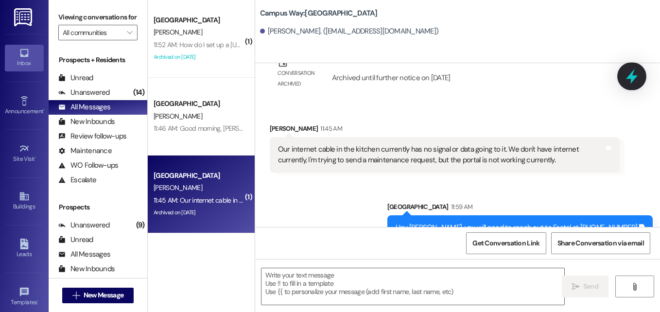
click at [626, 75] on icon at bounding box center [631, 76] width 17 height 17
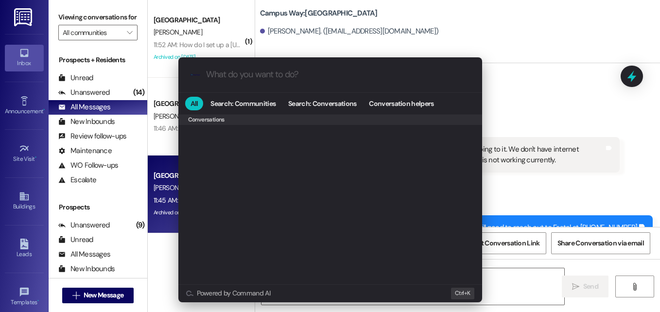
scroll to position [424, 0]
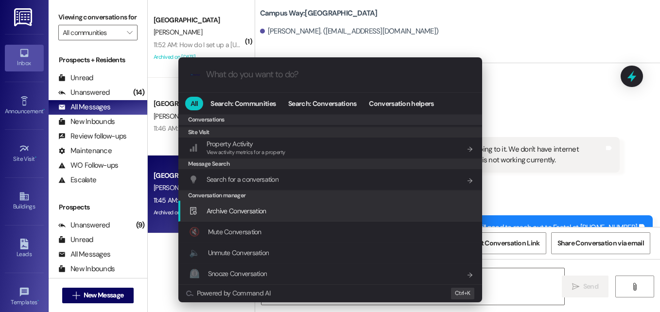
click at [250, 215] on span "Archive Conversation" at bounding box center [236, 210] width 60 height 11
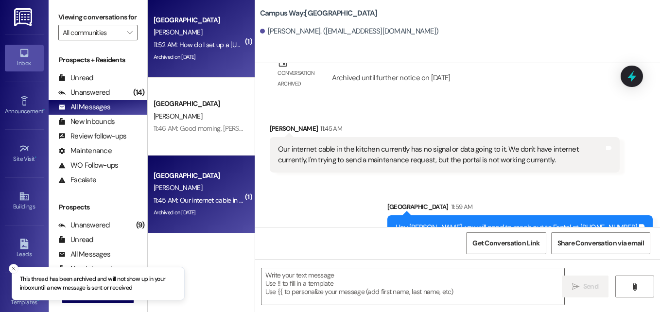
click at [206, 36] on div "[PERSON_NAME]" at bounding box center [198, 32] width 92 height 12
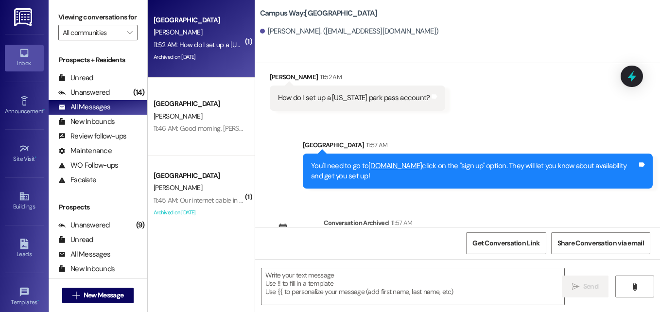
scroll to position [713, 0]
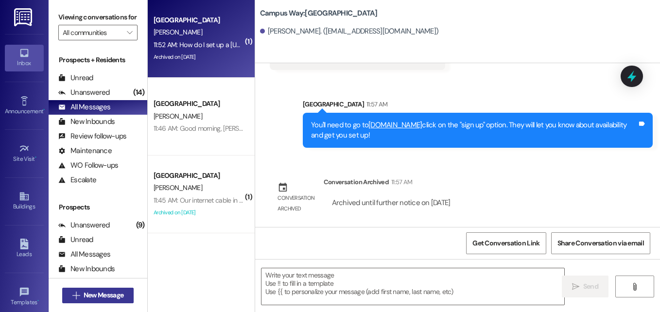
click at [122, 295] on span "New Message" at bounding box center [104, 295] width 40 height 10
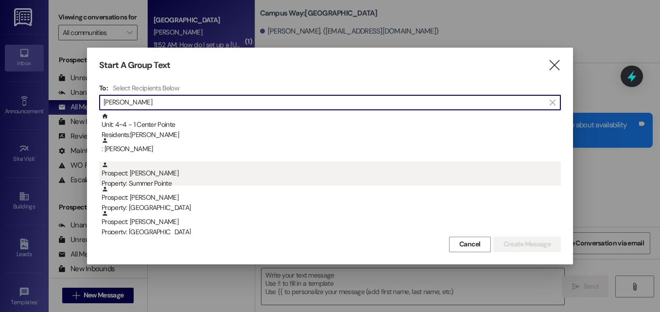
type input "[PERSON_NAME]"
click at [144, 176] on div "Prospect: [PERSON_NAME] Property: Summer Pointe" at bounding box center [331, 175] width 459 height 28
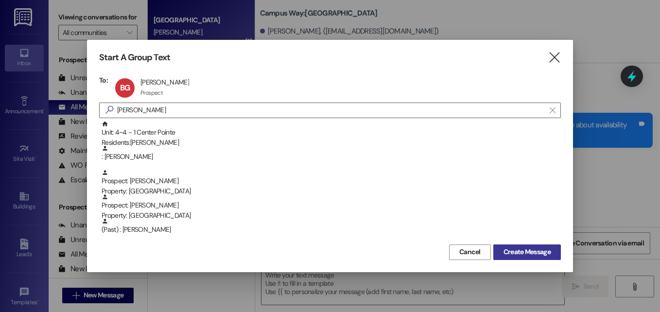
click at [526, 253] on span "Create Message" at bounding box center [526, 252] width 47 height 10
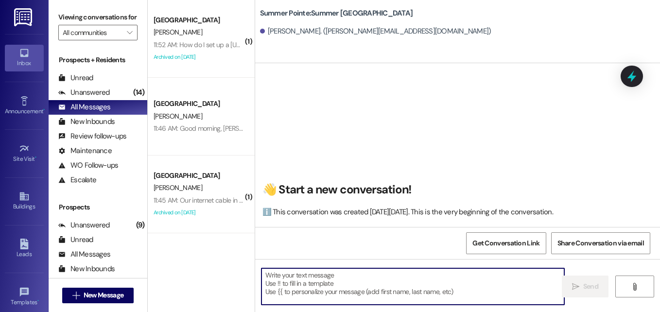
click at [298, 274] on textarea at bounding box center [412, 286] width 303 height 36
type textarea "h"
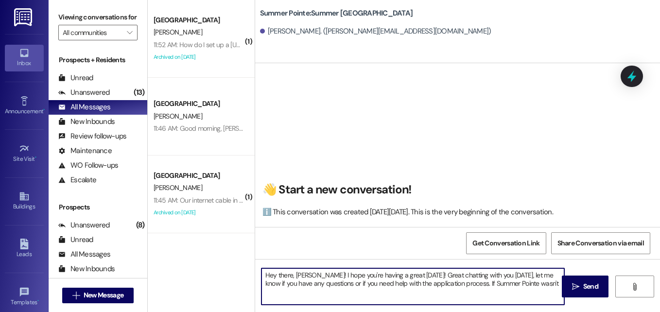
drag, startPoint x: 472, startPoint y: 283, endPoint x: 544, endPoint y: 292, distance: 73.0
click at [544, 292] on textarea "Hey there, [PERSON_NAME]! I hope you're having a great [DATE]! Great chatting w…" at bounding box center [412, 286] width 303 height 36
type textarea "Hey there, [PERSON_NAME]! I hope you're having a great [DATE]! Great chatting w…"
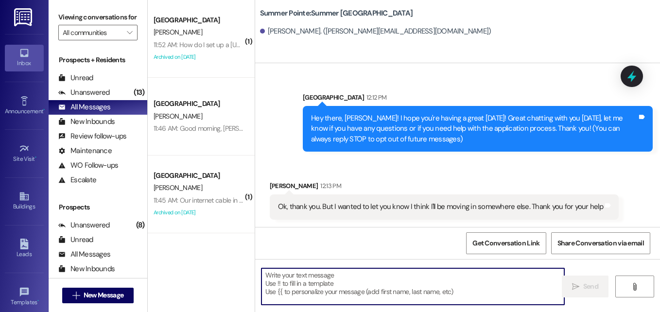
scroll to position [1, 0]
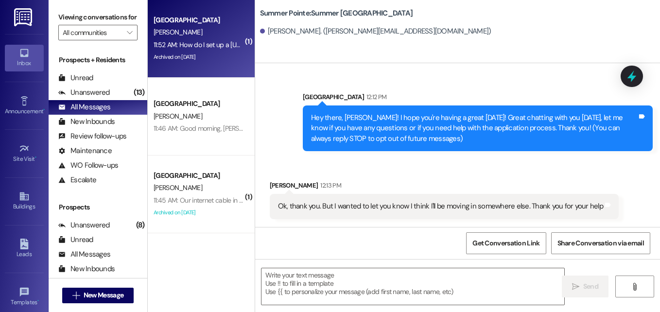
click at [195, 37] on div "[PERSON_NAME]" at bounding box center [198, 32] width 92 height 12
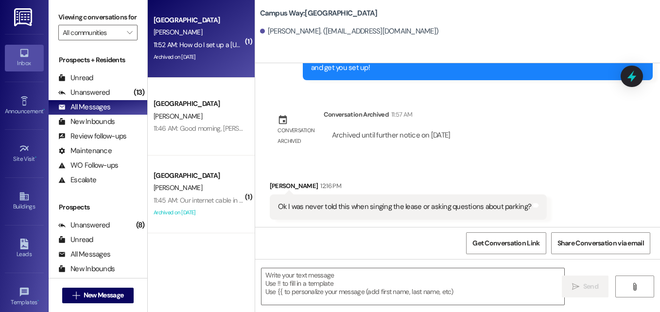
scroll to position [781, 0]
